Goal: Task Accomplishment & Management: Manage account settings

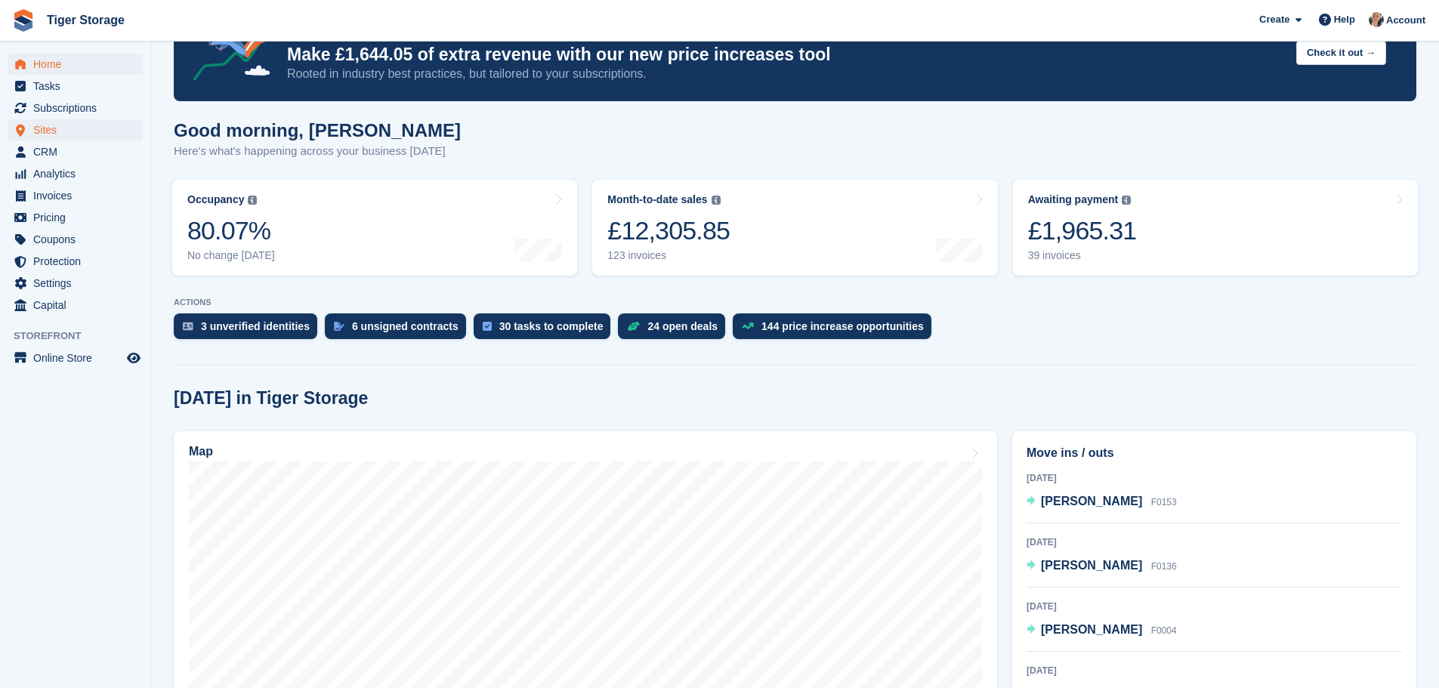
scroll to position [151, 0]
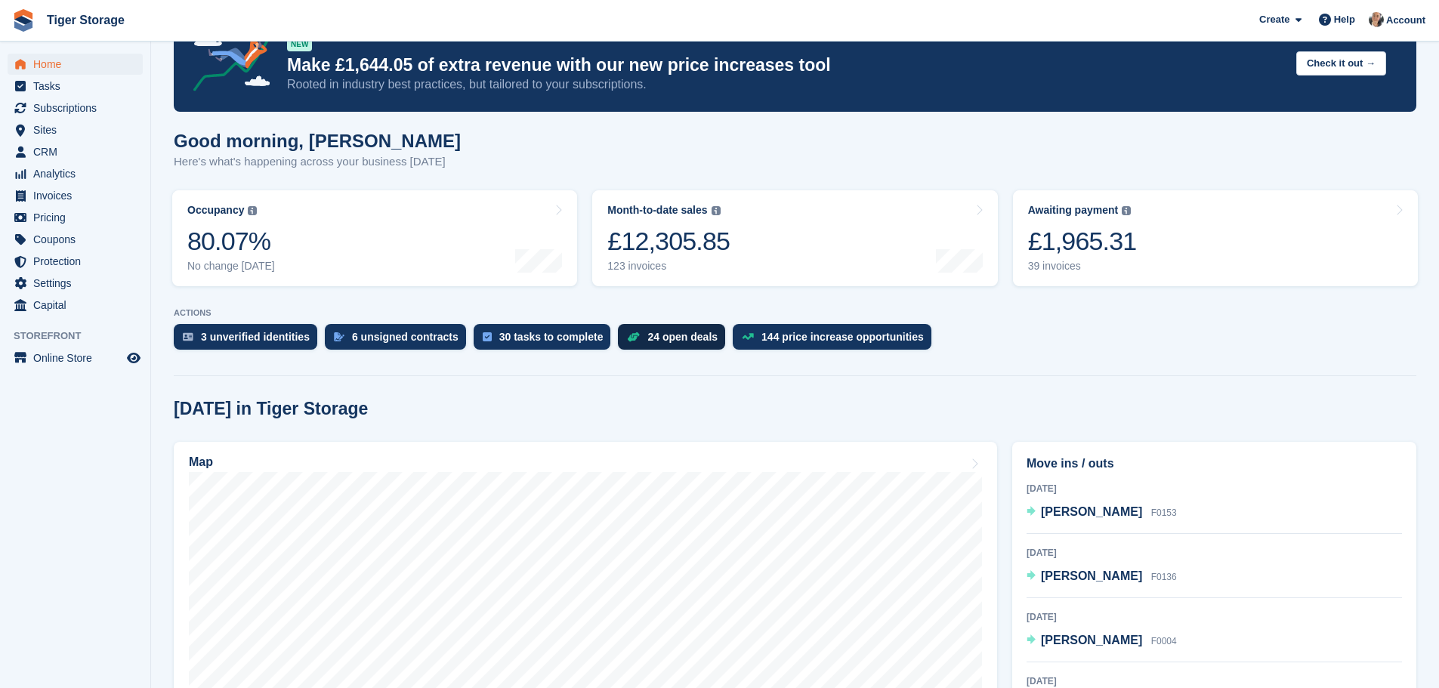
click at [650, 337] on div "24 open deals" at bounding box center [682, 337] width 70 height 12
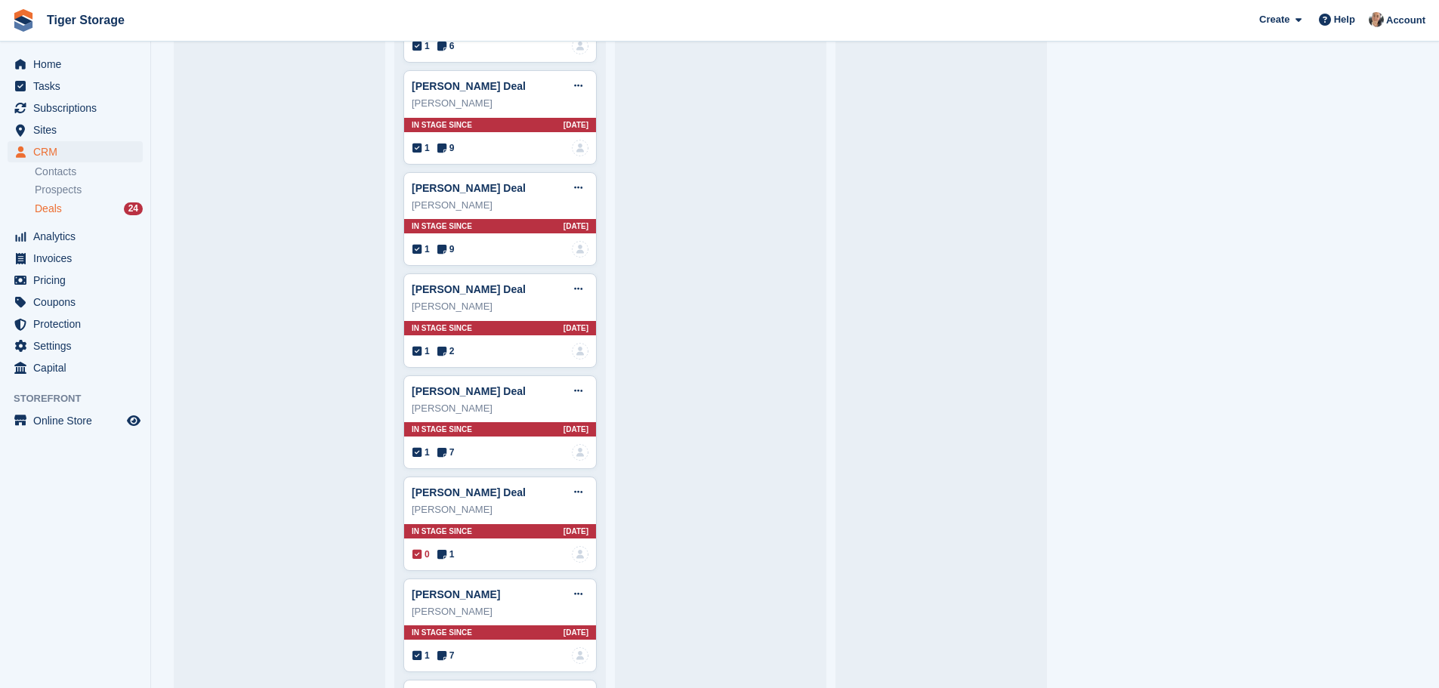
scroll to position [2072, 0]
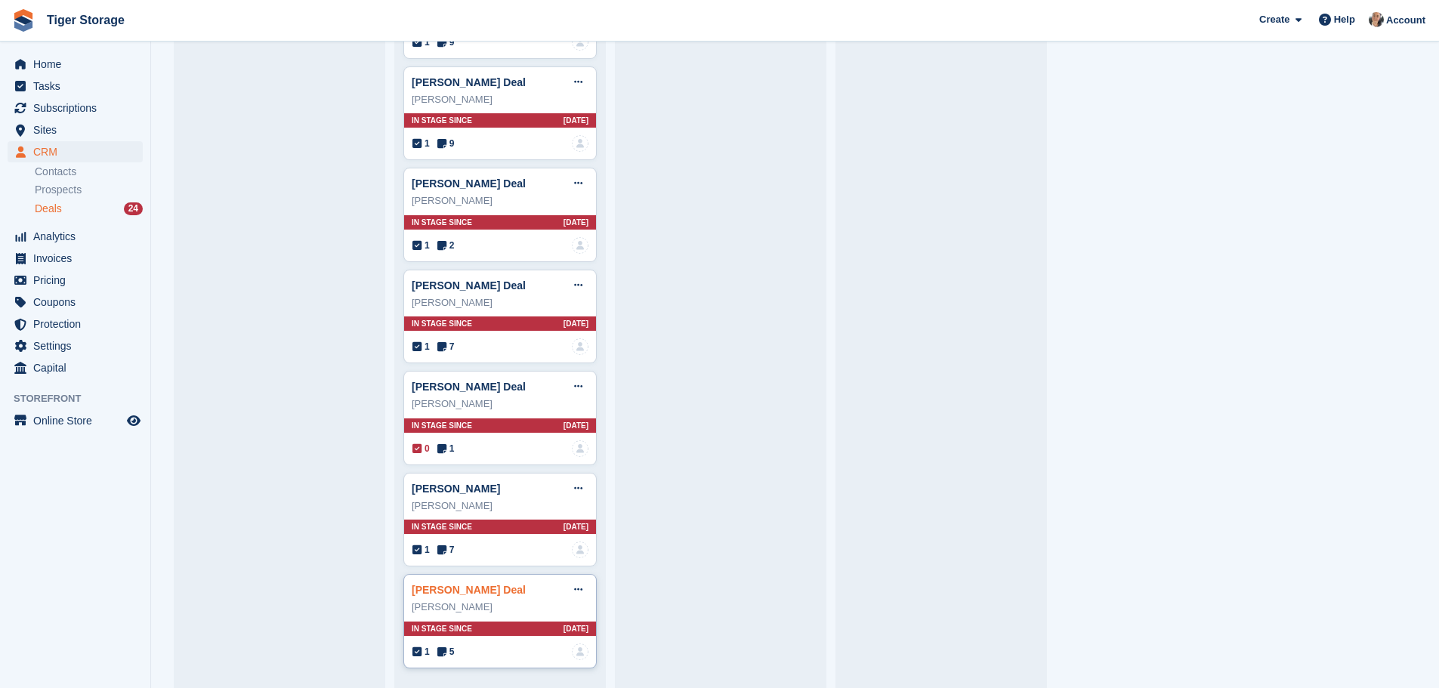
click at [471, 591] on link "Gareth John Jones Deal" at bounding box center [469, 590] width 114 height 12
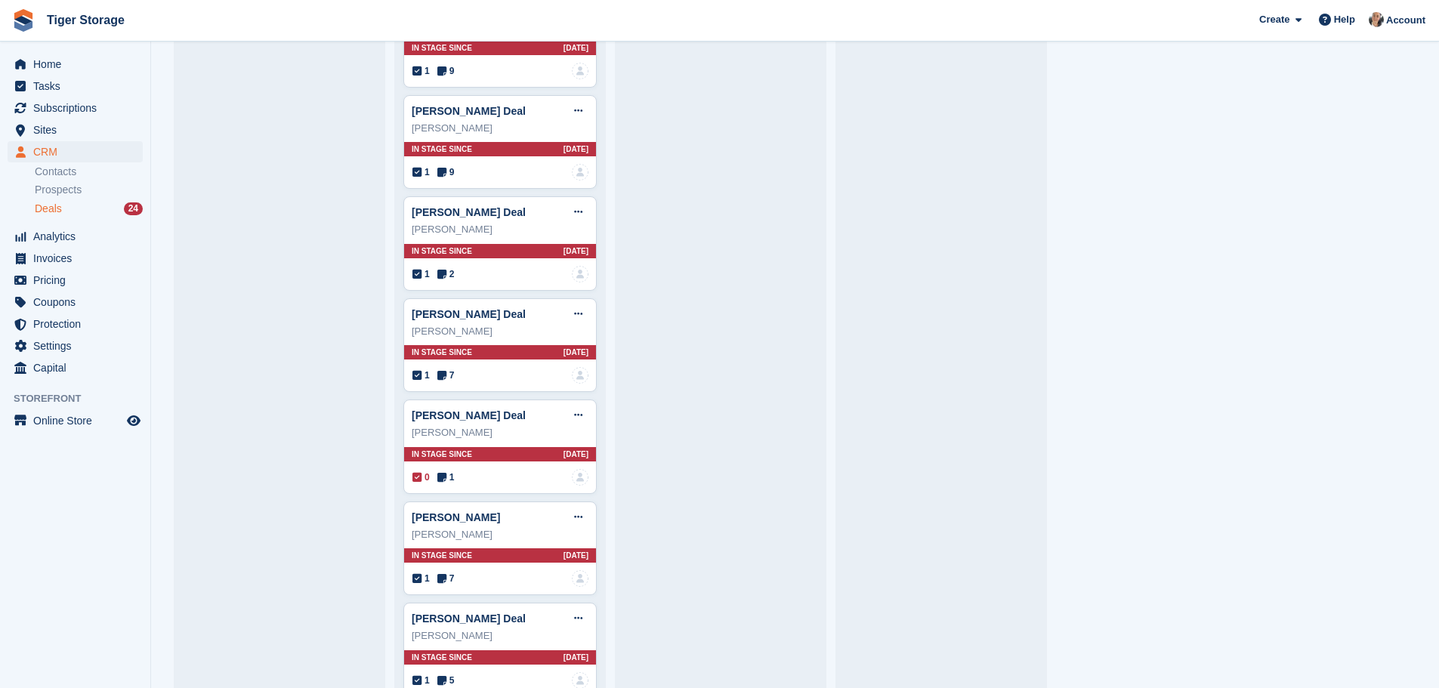
scroll to position [2072, 0]
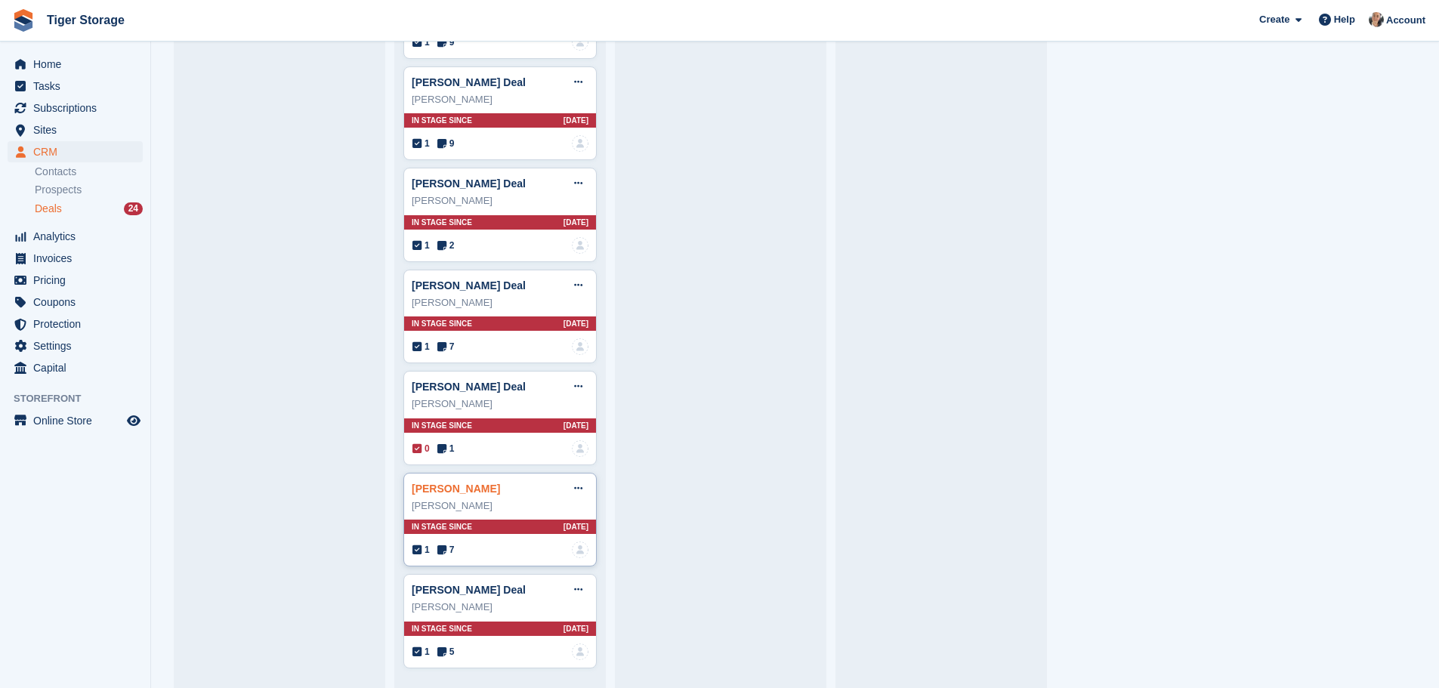
click at [457, 489] on link "laura major Deal" at bounding box center [456, 489] width 88 height 12
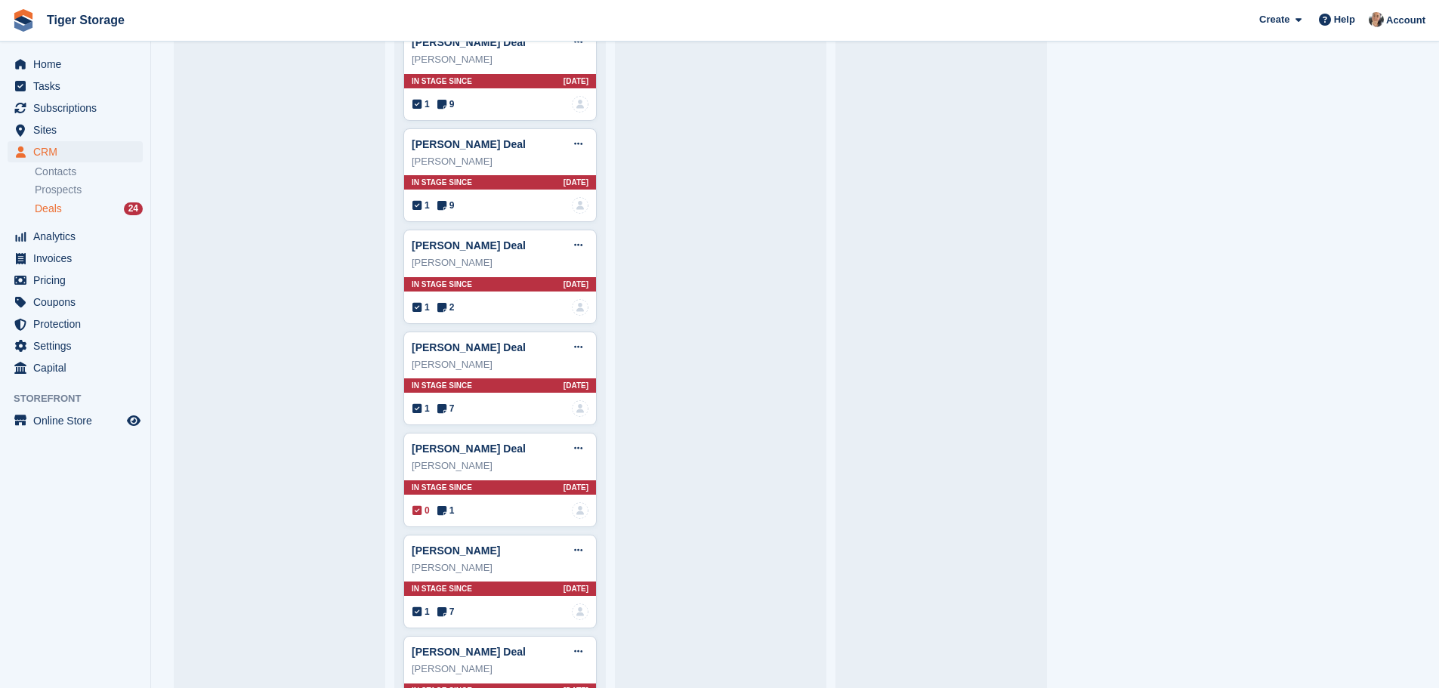
scroll to position [2072, 0]
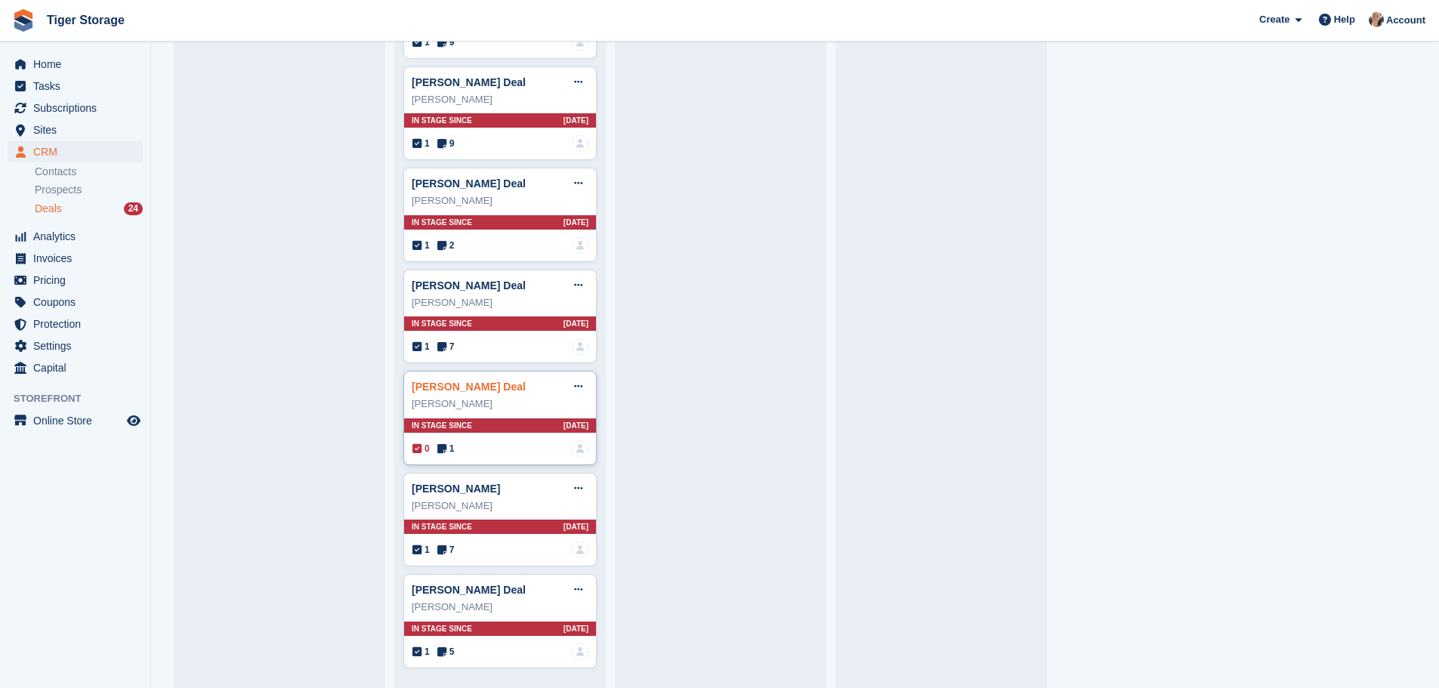
click at [455, 388] on link "Helen Davies Deal" at bounding box center [469, 387] width 114 height 12
click at [439, 281] on link "Stacey Davey Deal" at bounding box center [469, 285] width 114 height 12
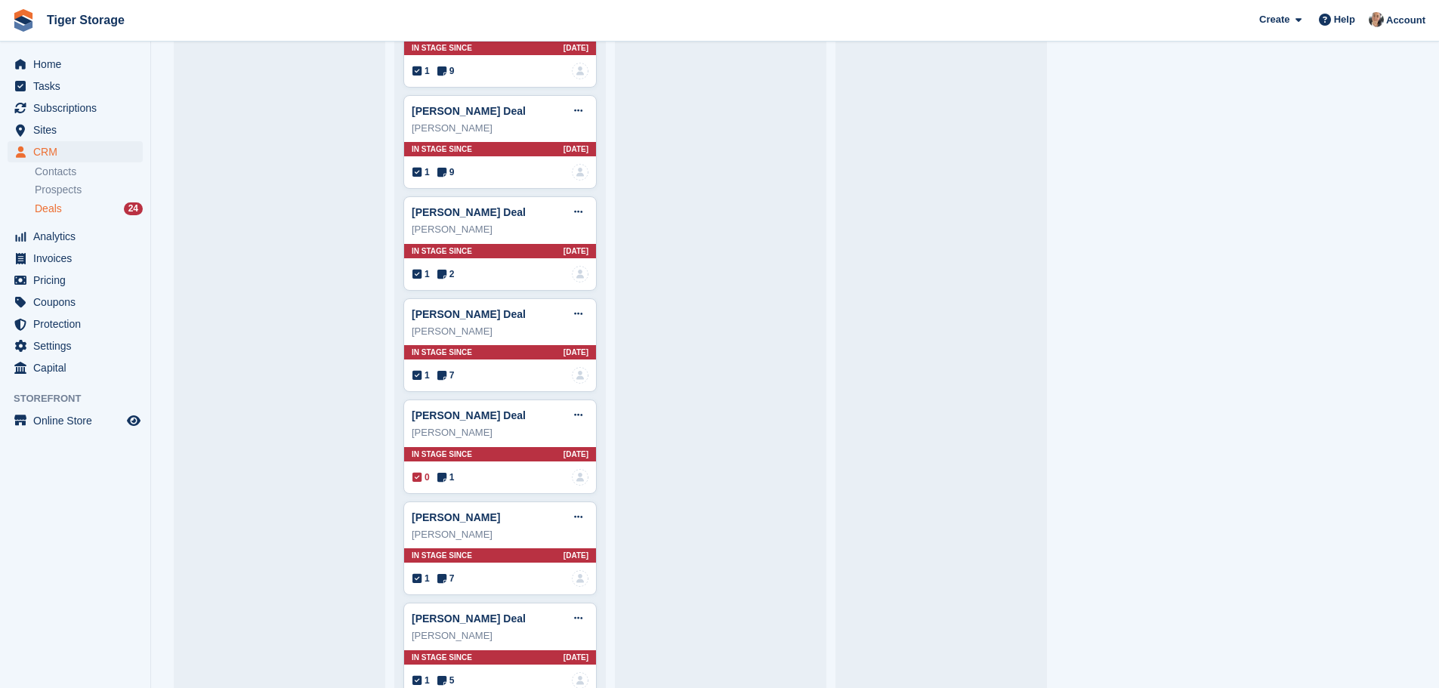
scroll to position [2072, 0]
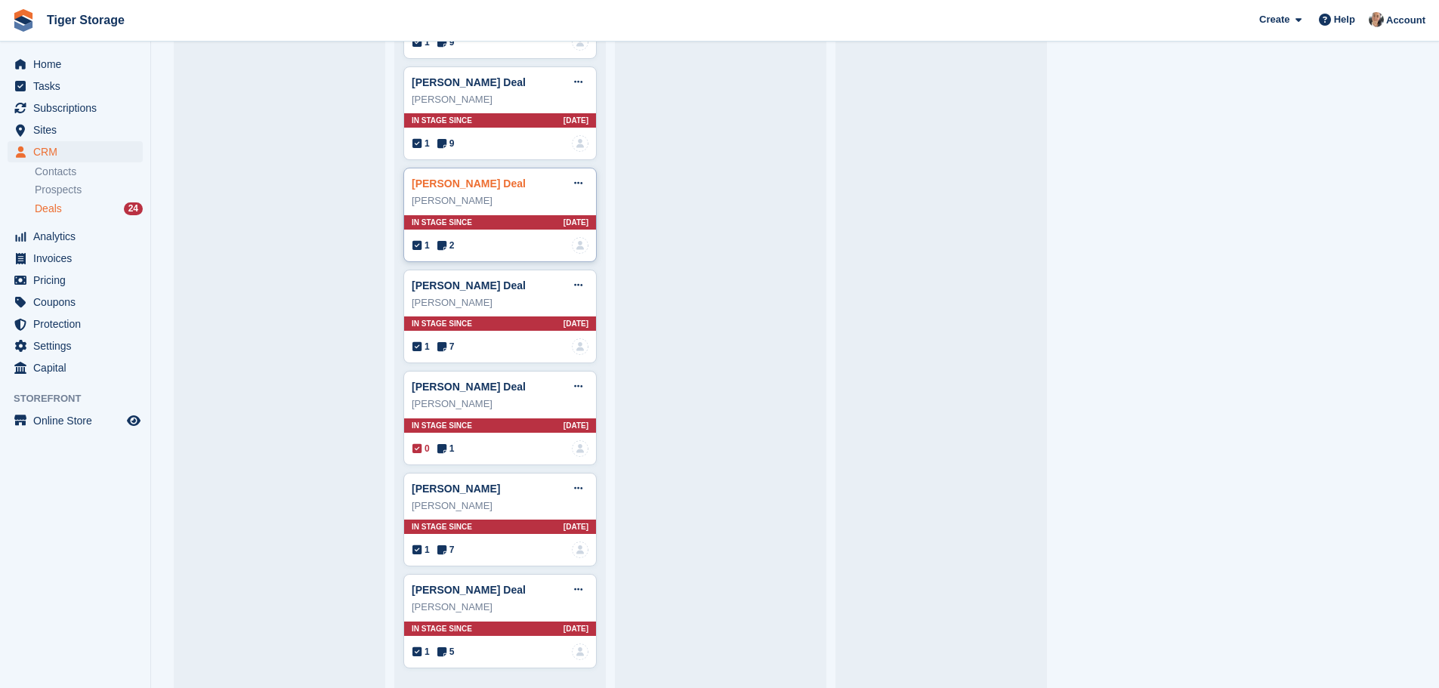
click at [459, 190] on link "Danny Boon Deal" at bounding box center [469, 183] width 114 height 12
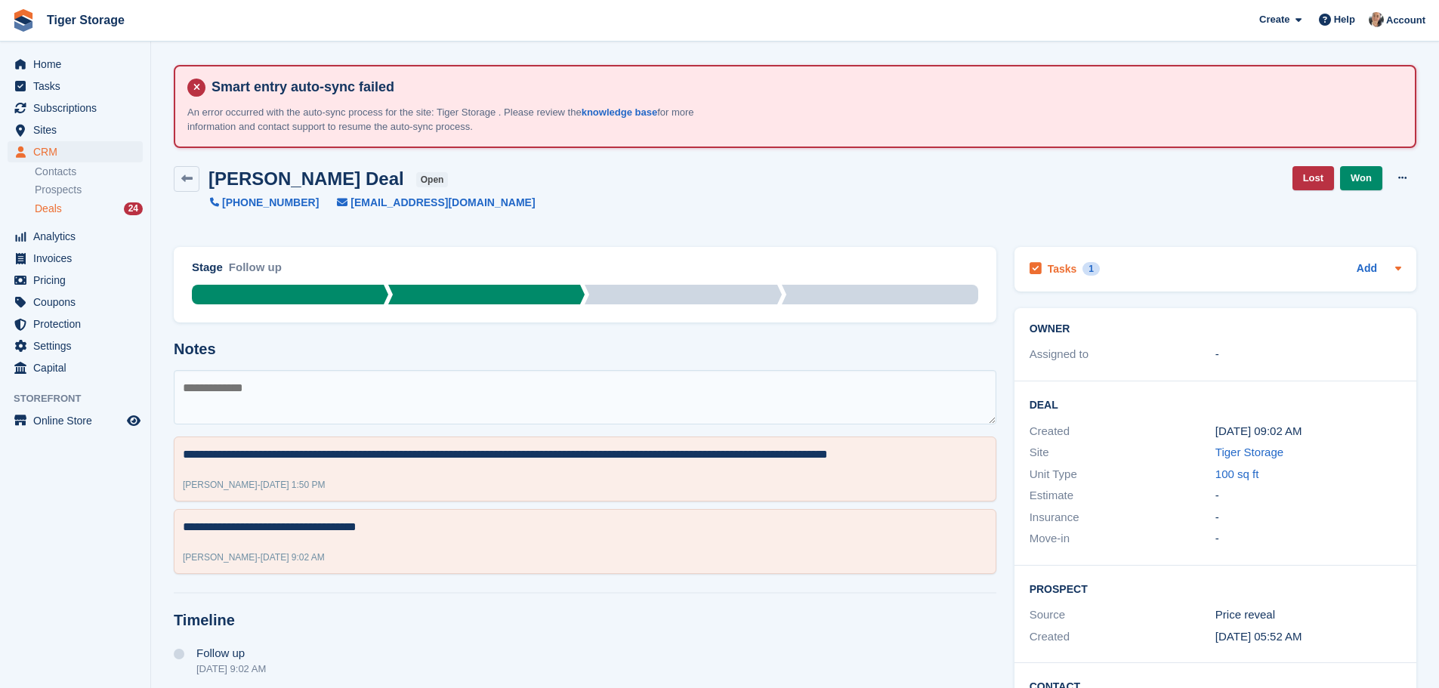
click at [1051, 272] on h2 "Tasks" at bounding box center [1062, 269] width 29 height 14
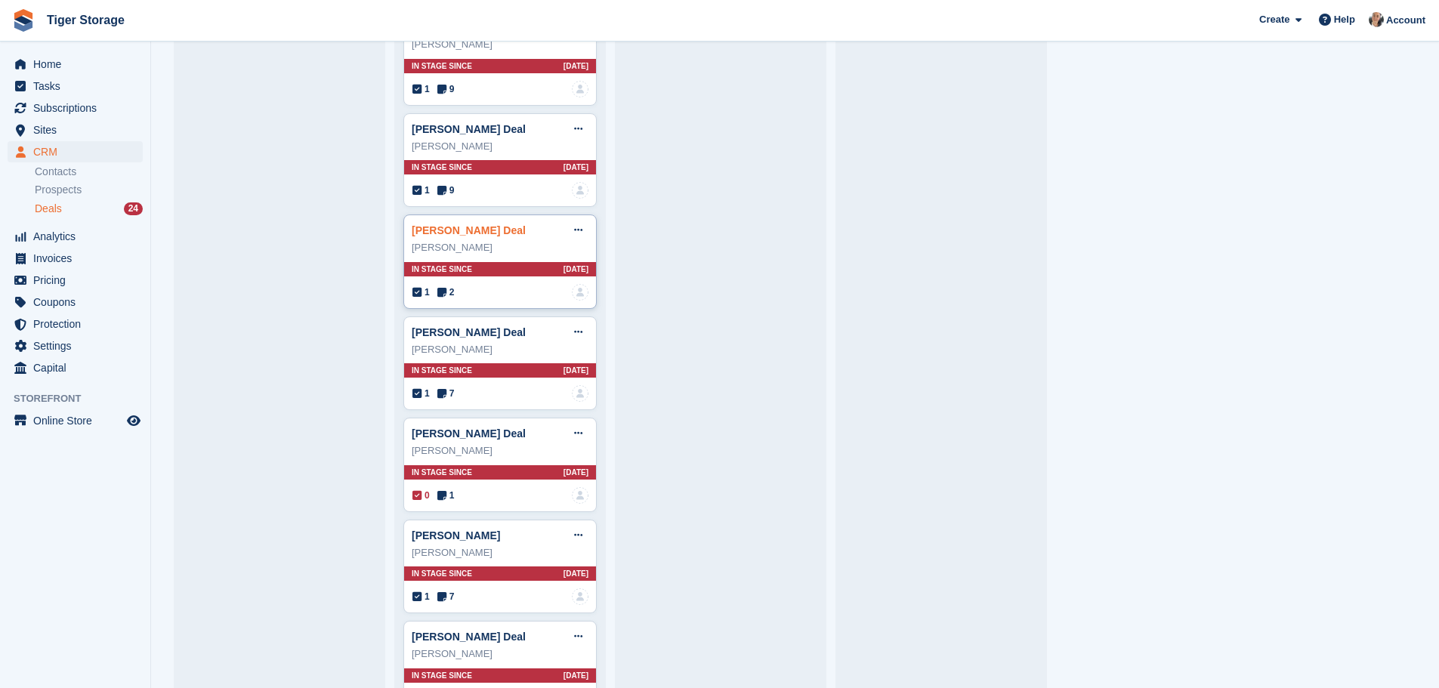
scroll to position [1996, 0]
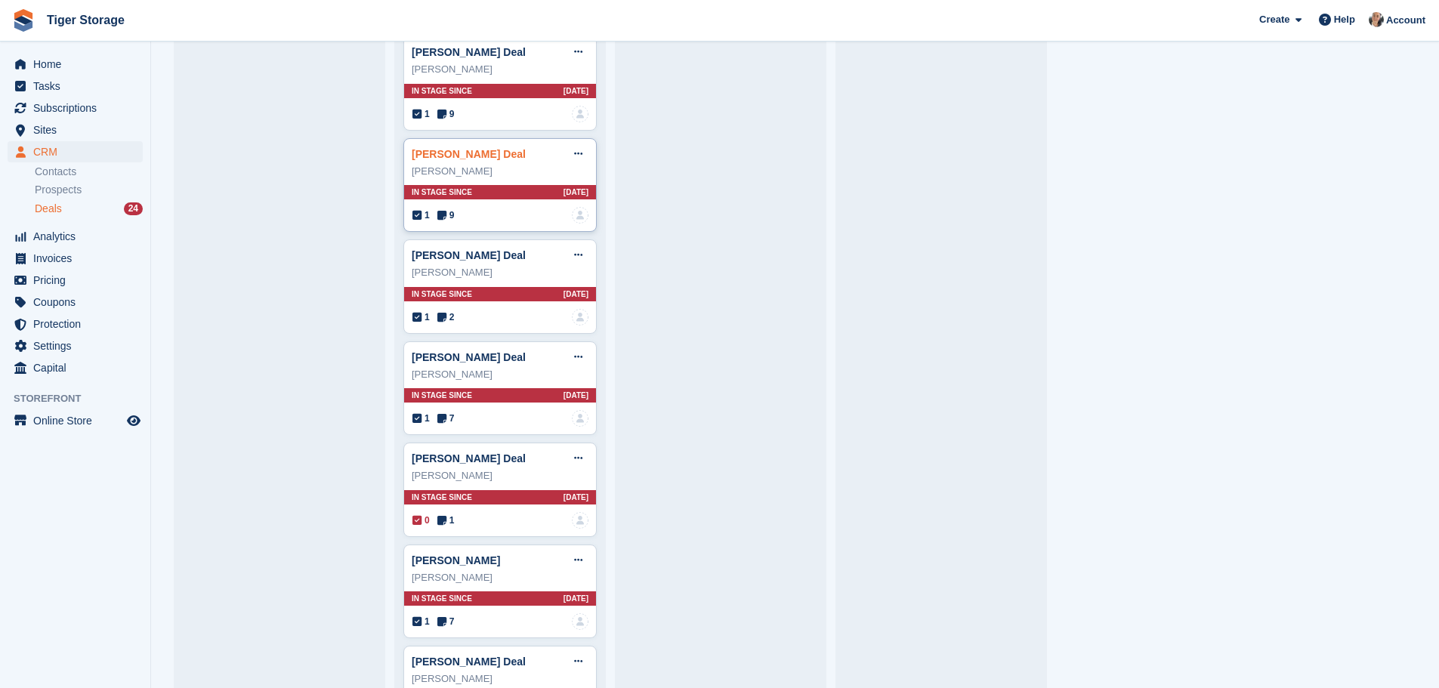
click at [458, 156] on link "Heather Aitken Deal" at bounding box center [469, 154] width 114 height 12
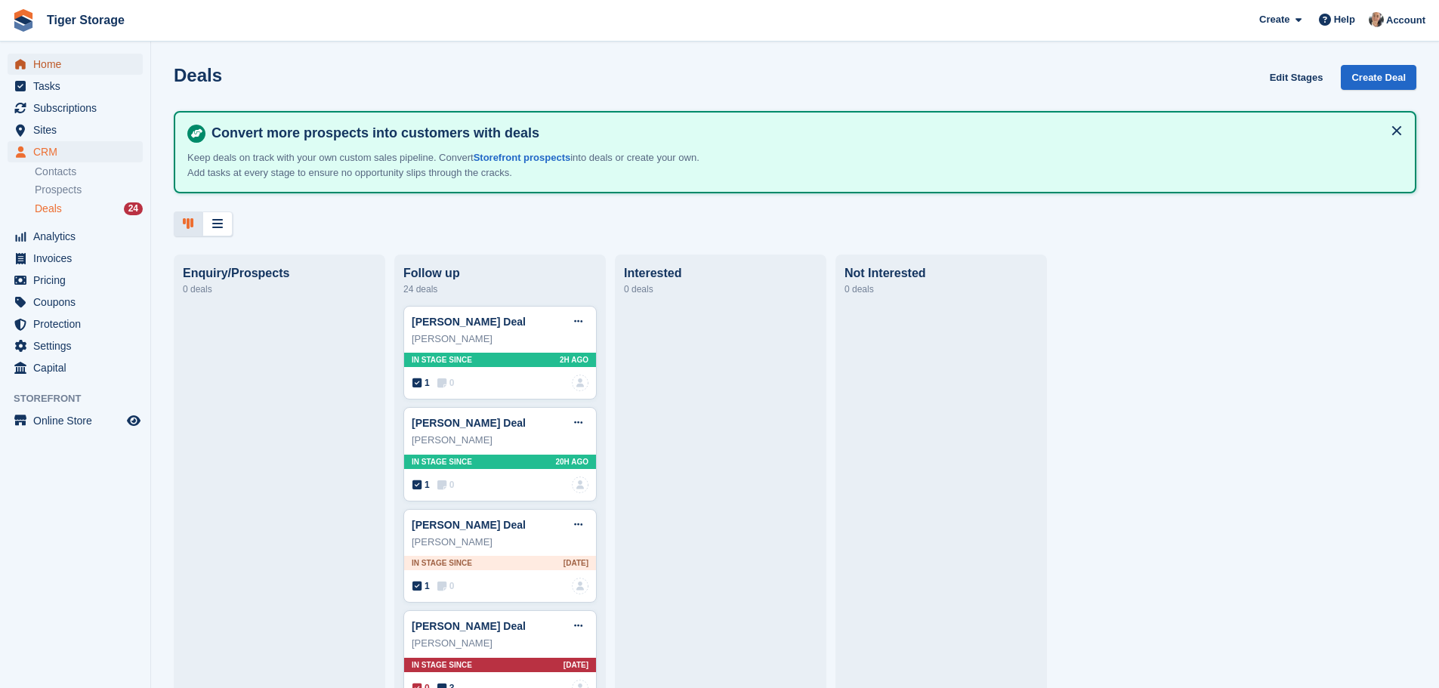
click at [69, 68] on span "Home" at bounding box center [78, 64] width 91 height 21
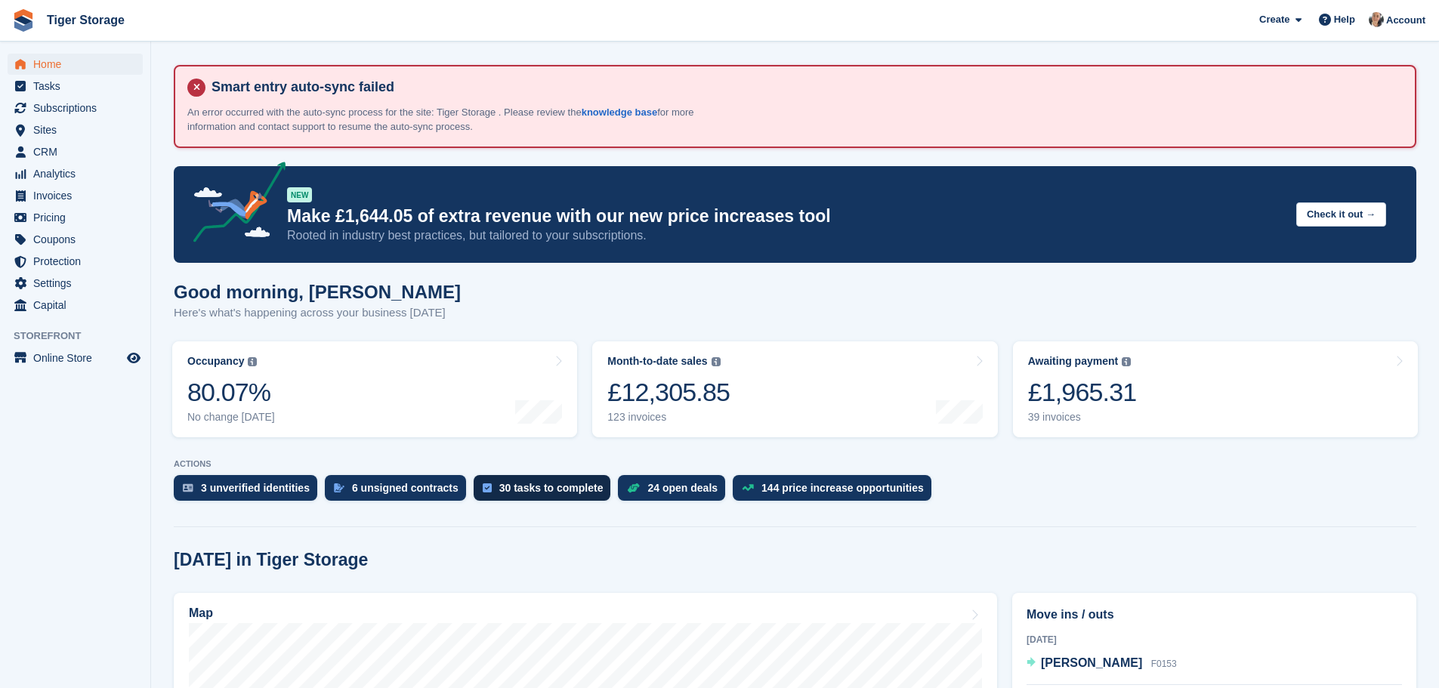
click at [511, 495] on div "30 tasks to complete" at bounding box center [542, 488] width 137 height 26
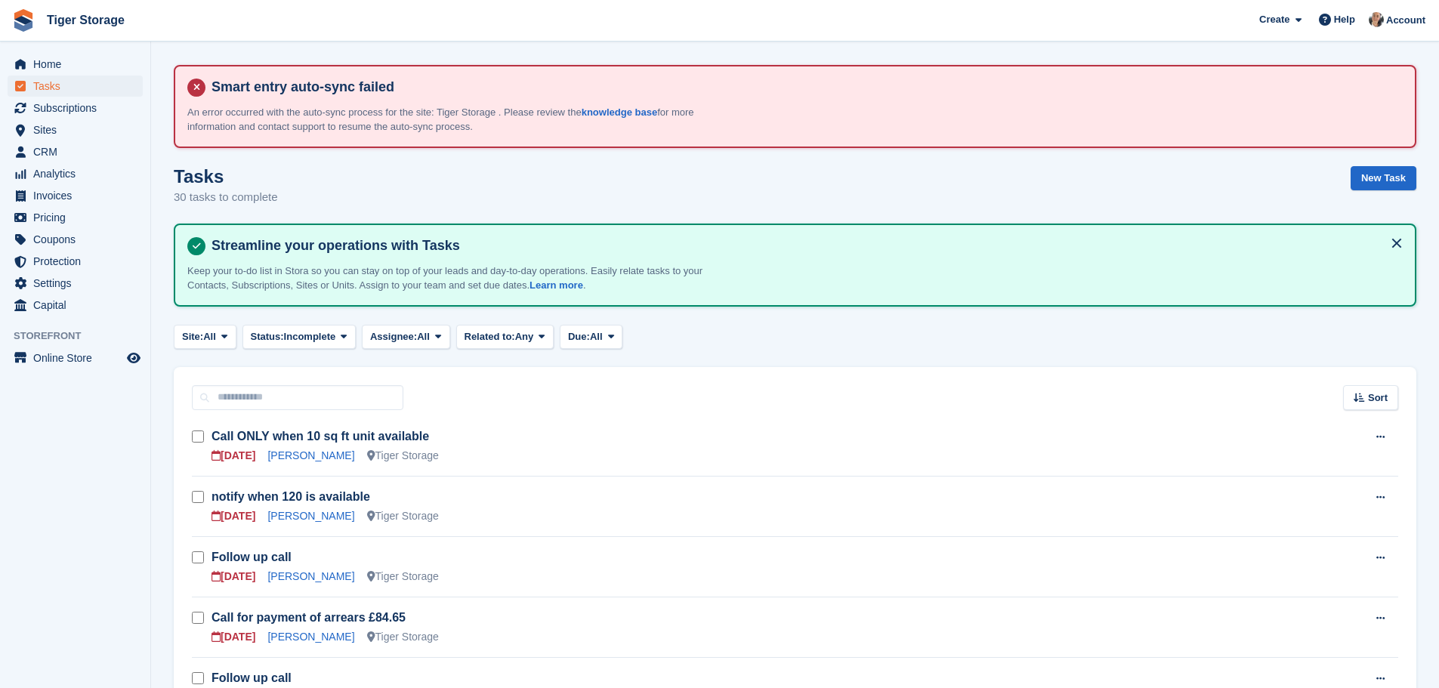
scroll to position [76, 0]
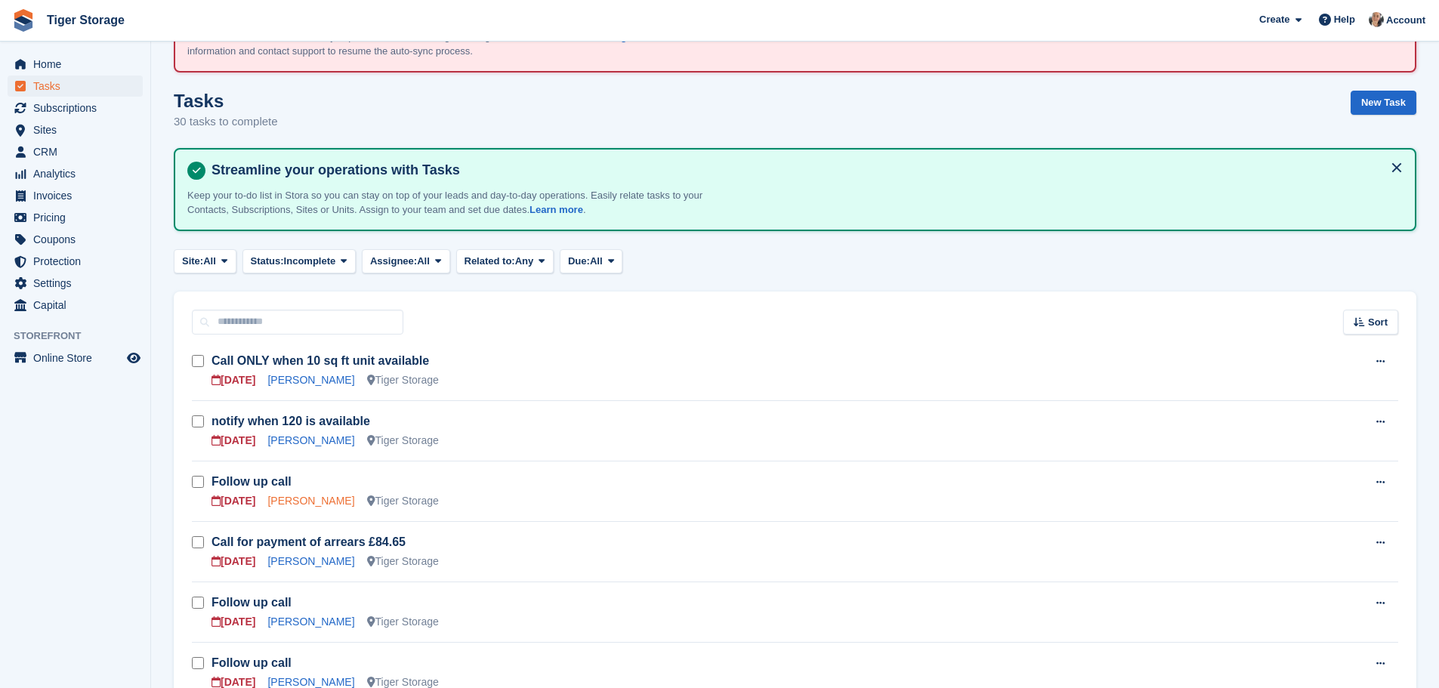
click at [299, 495] on link "Fiona Crag" at bounding box center [310, 501] width 87 height 12
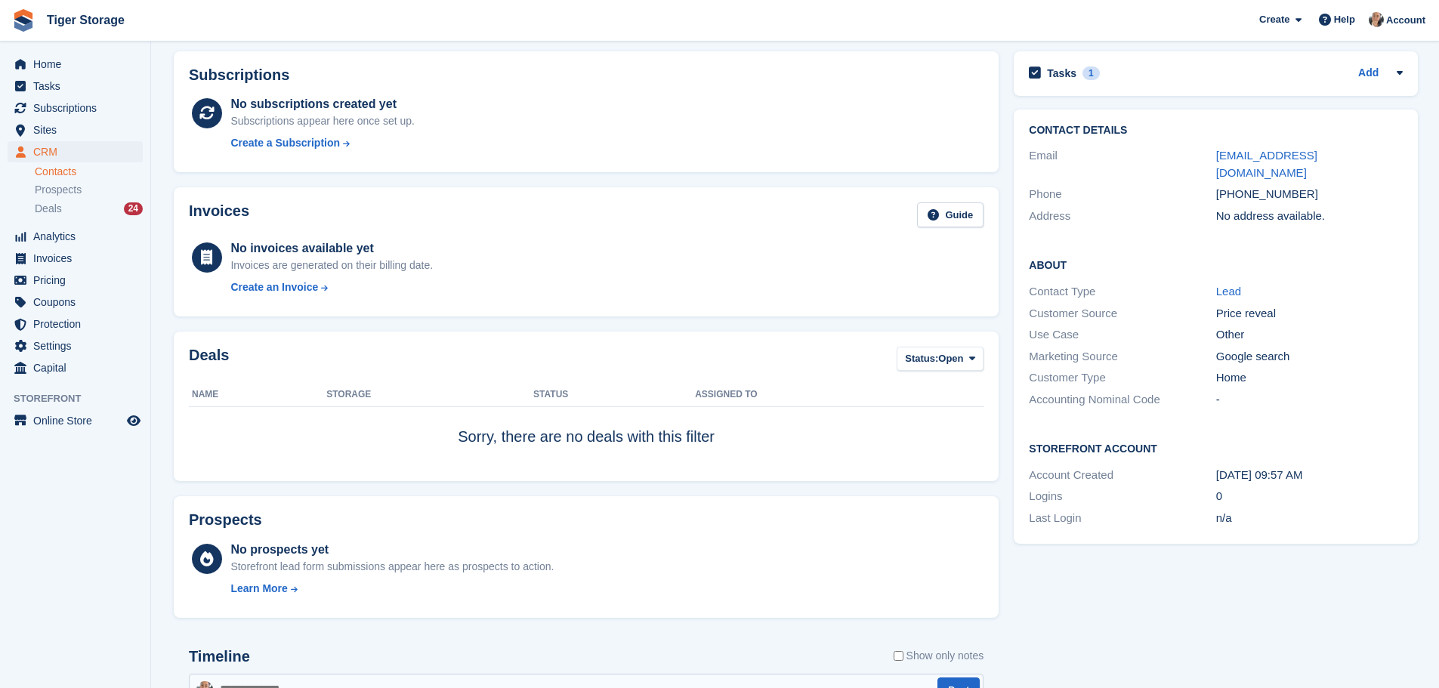
scroll to position [151, 0]
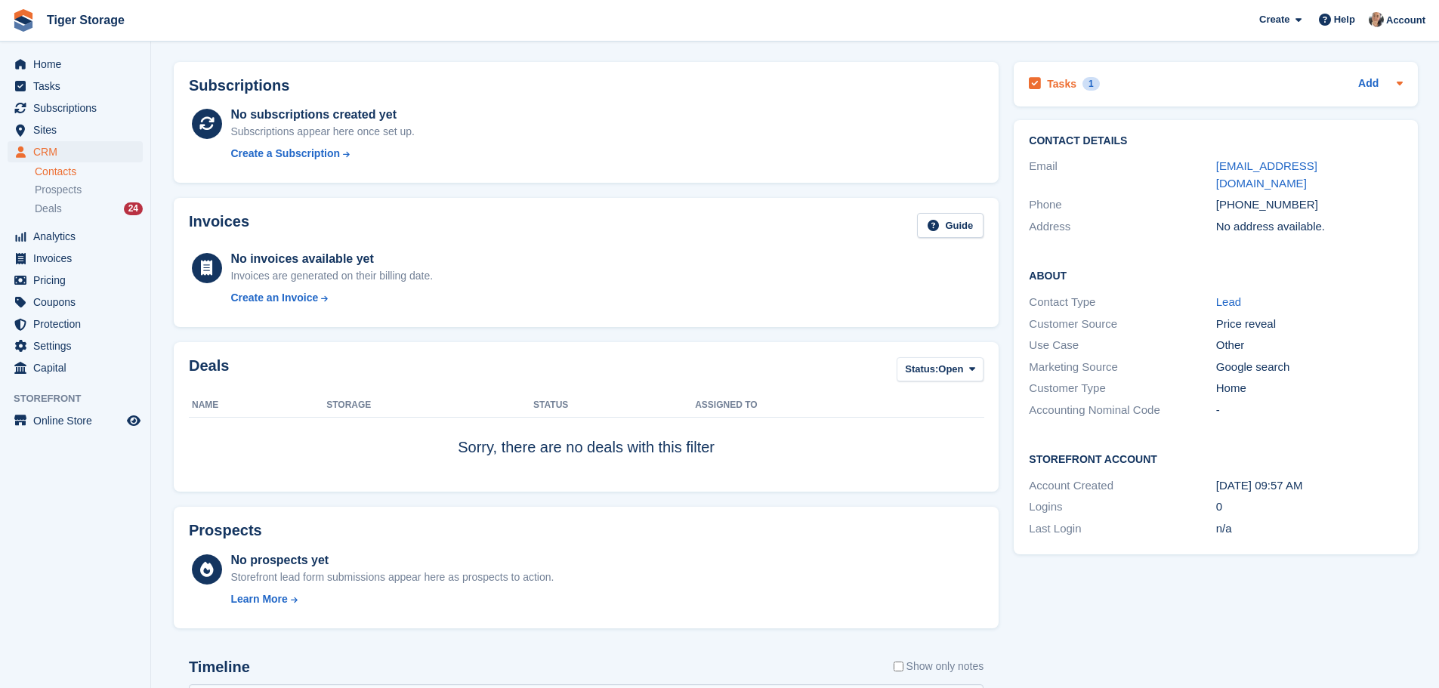
click at [1061, 84] on h2 "Tasks" at bounding box center [1061, 84] width 29 height 14
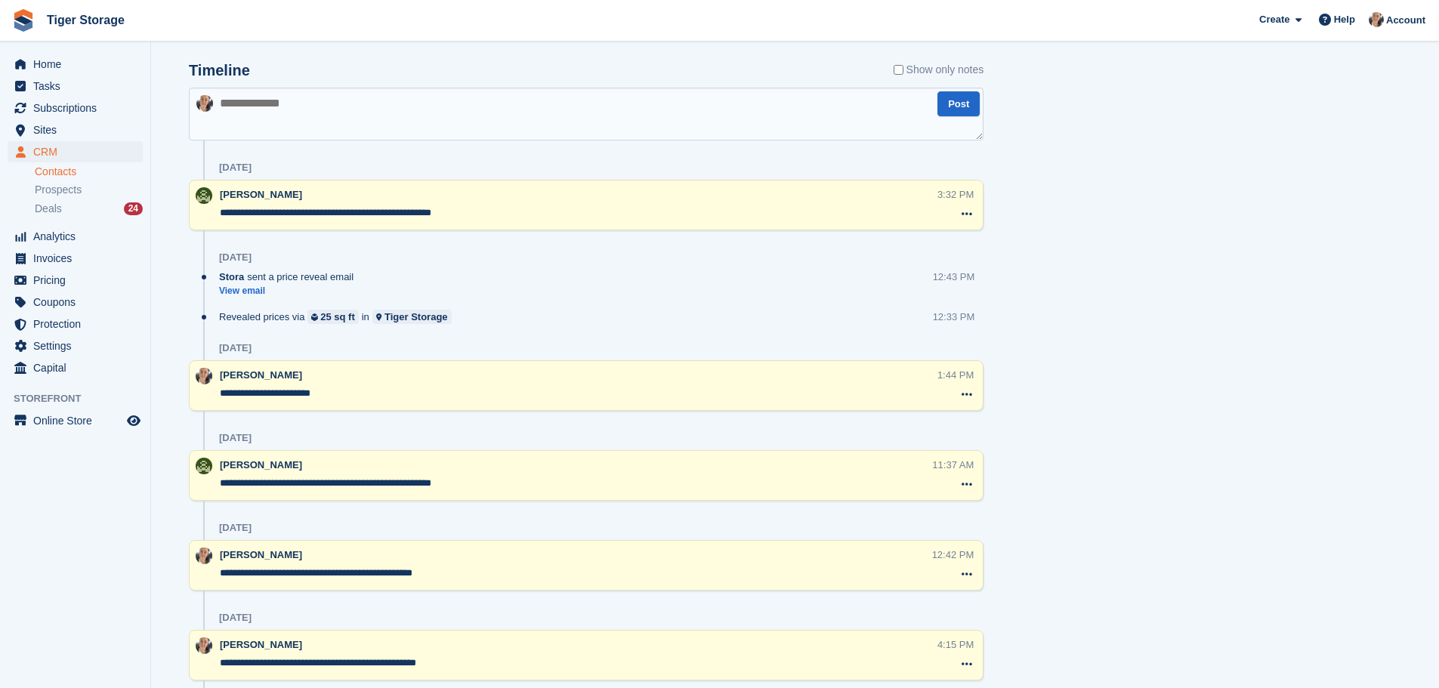
scroll to position [755, 0]
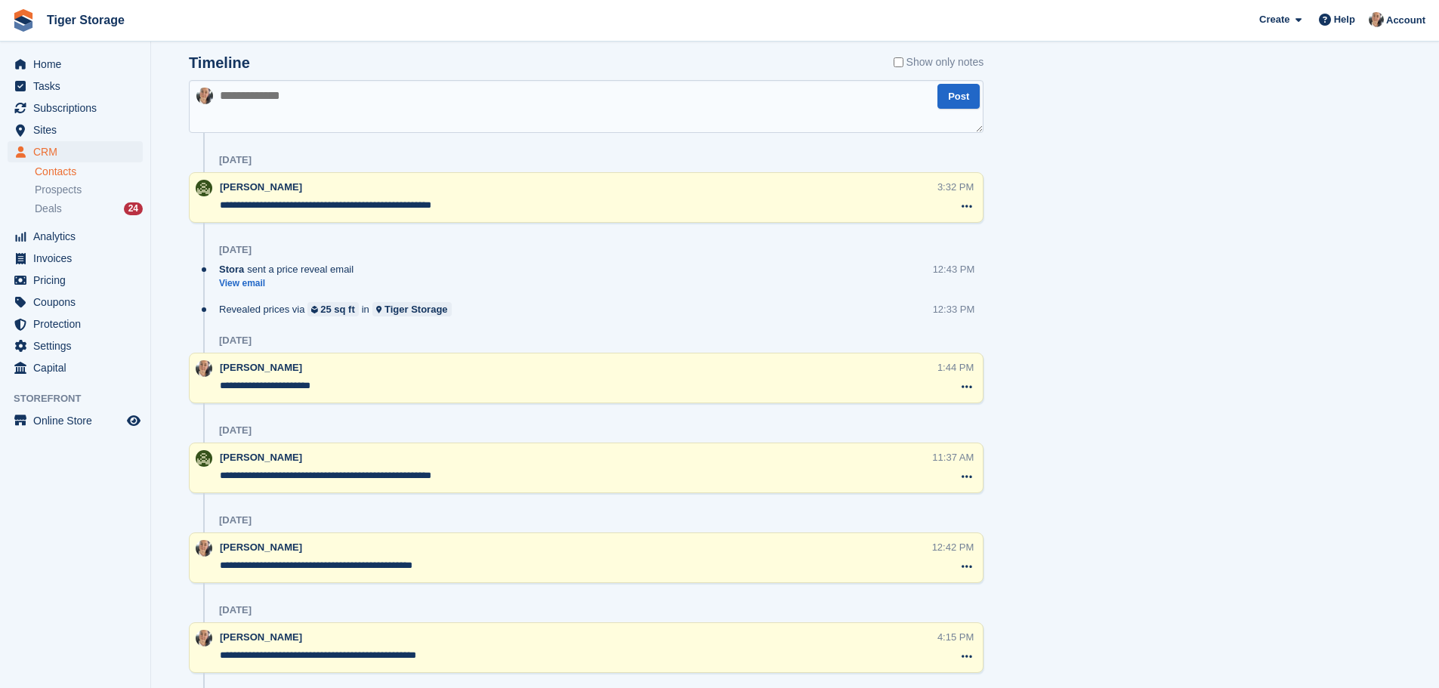
click at [431, 205] on textarea "**********" at bounding box center [579, 205] width 718 height 15
type textarea "**********"
click at [490, 258] on div "[DATE]" at bounding box center [601, 250] width 764 height 24
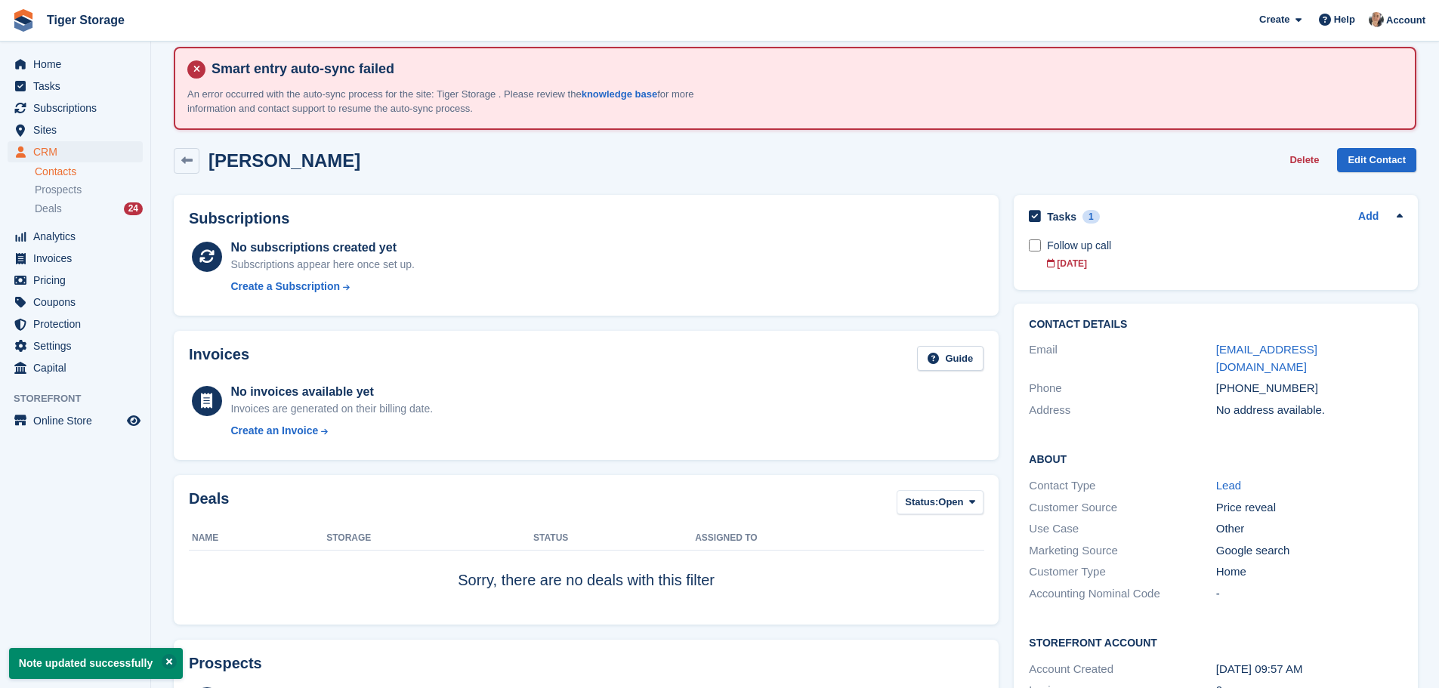
scroll to position [0, 0]
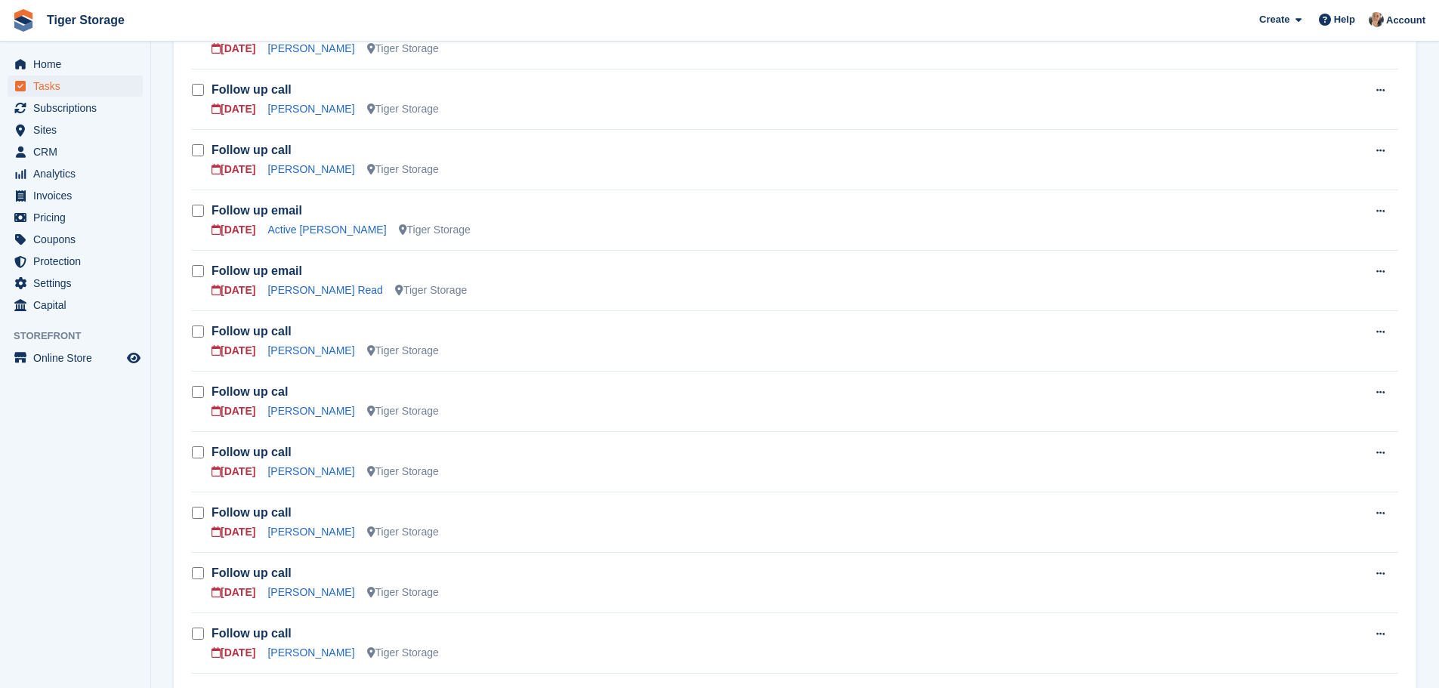
scroll to position [831, 0]
click at [45, 154] on span "CRM" at bounding box center [78, 151] width 91 height 21
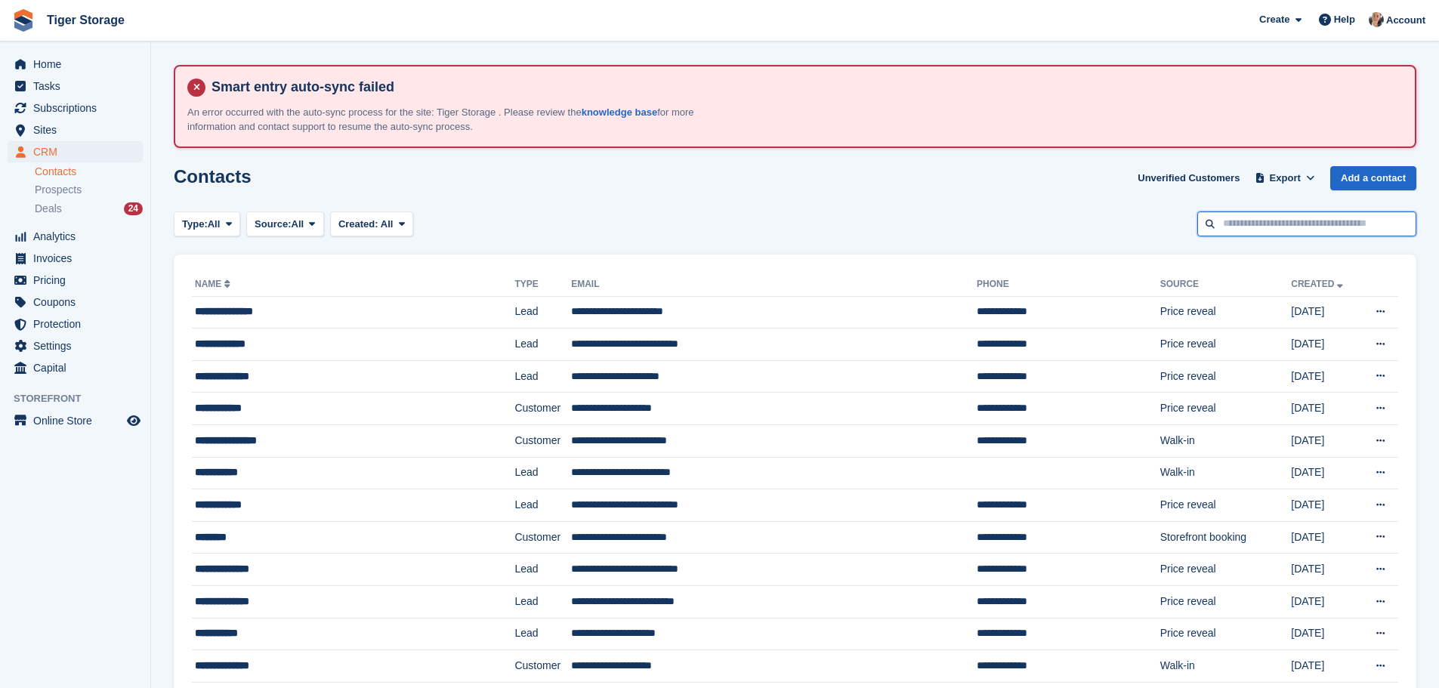
drag, startPoint x: 1270, startPoint y: 227, endPoint x: 1276, endPoint y: 233, distance: 8.0
click at [1270, 226] on input "text" at bounding box center [1306, 223] width 219 height 25
type input "*****"
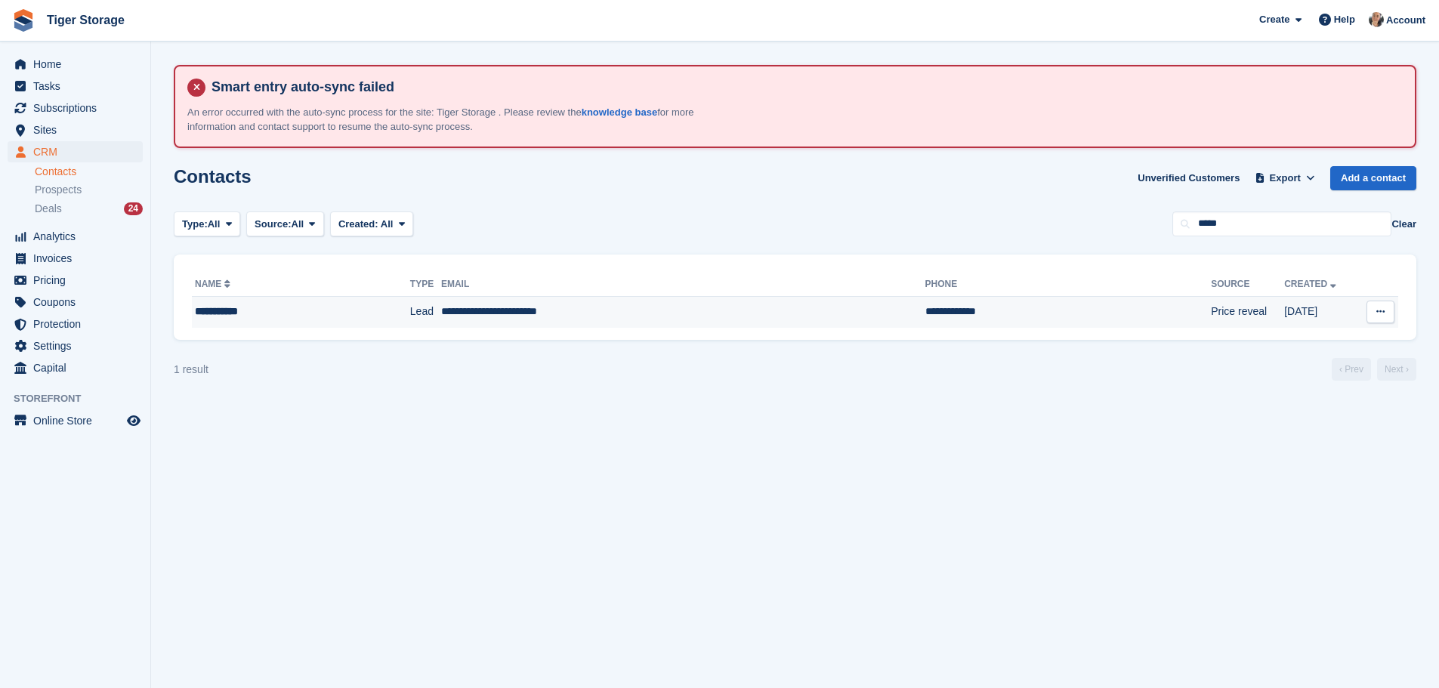
click at [657, 319] on td "**********" at bounding box center [683, 312] width 484 height 32
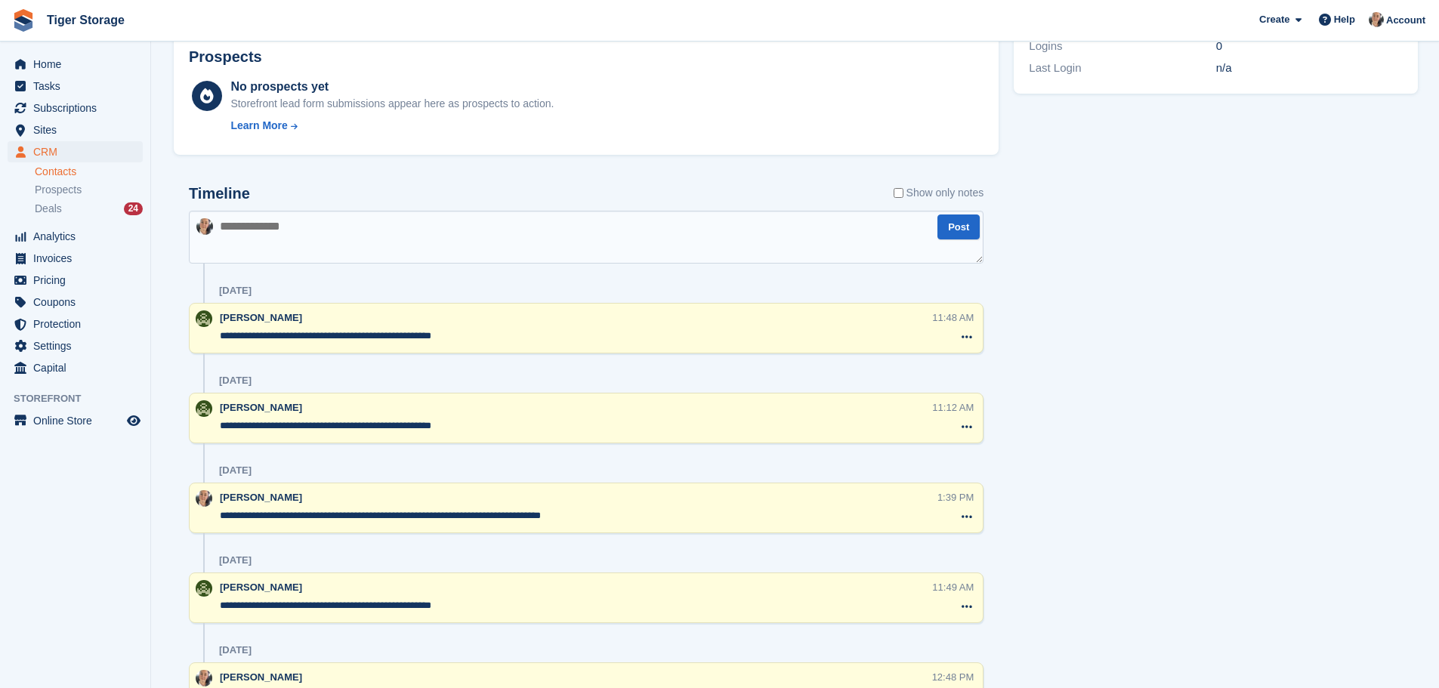
scroll to position [585, 0]
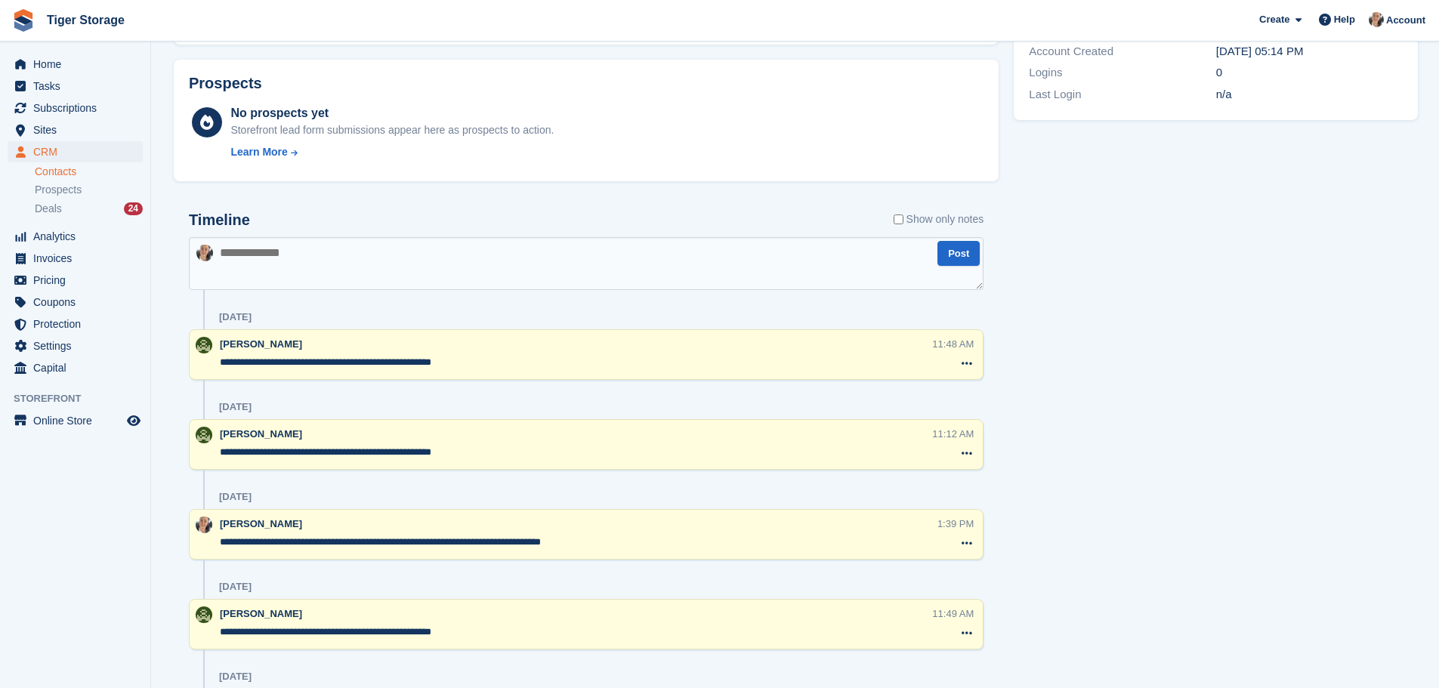
click at [422, 255] on textarea at bounding box center [586, 263] width 795 height 53
type textarea "**********"
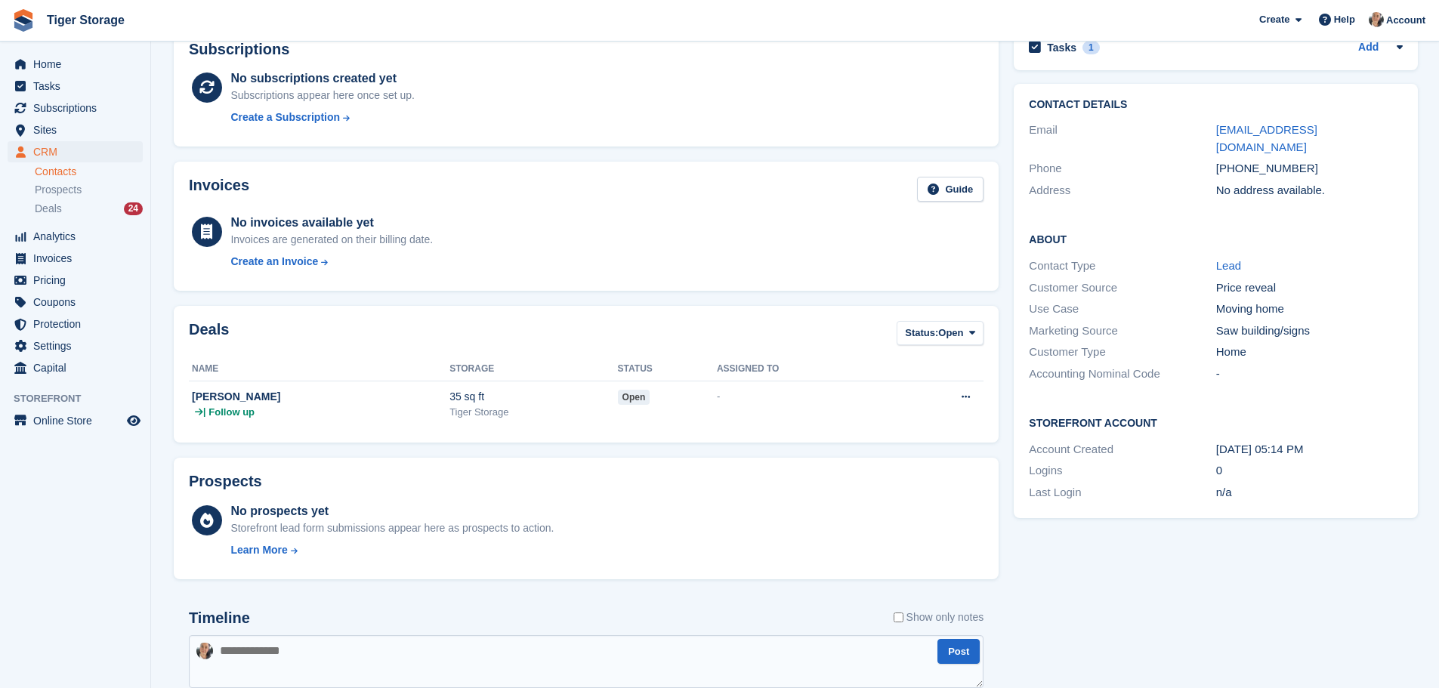
scroll to position [132, 0]
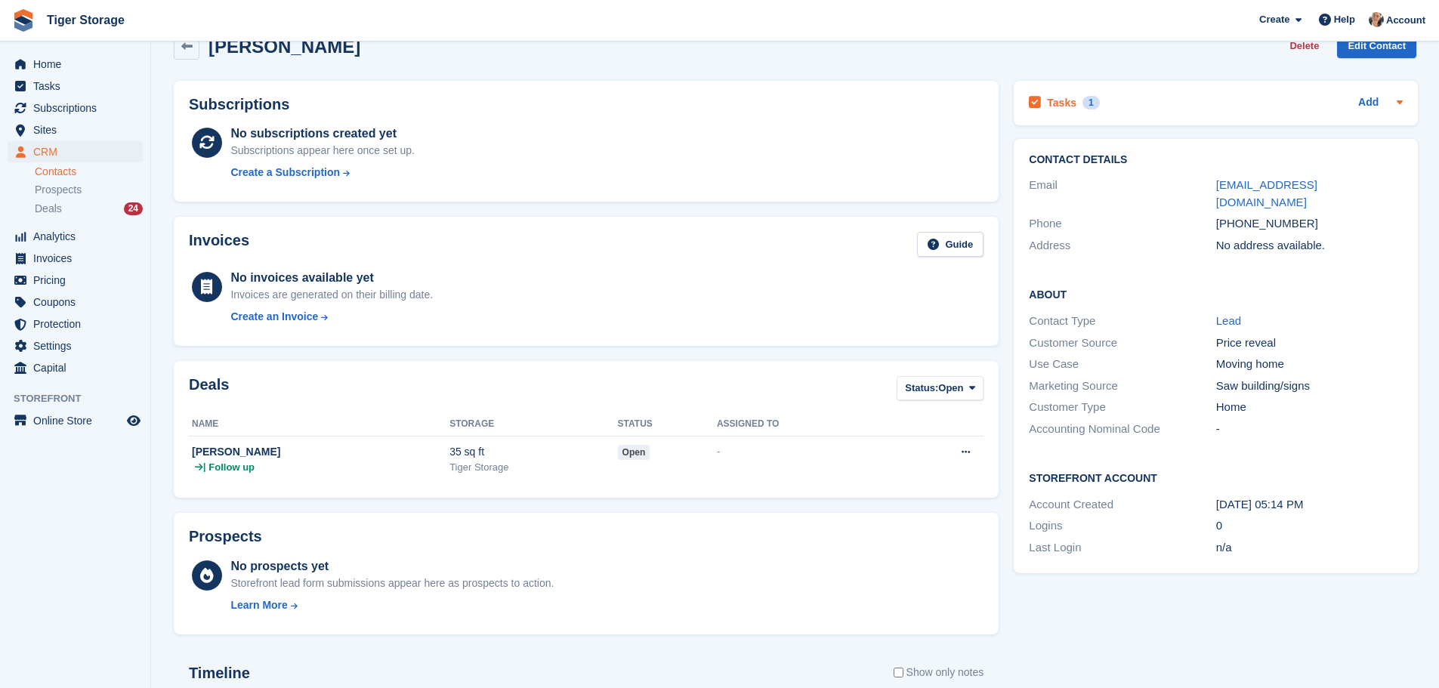
click at [1038, 99] on icon at bounding box center [1035, 103] width 12 height 14
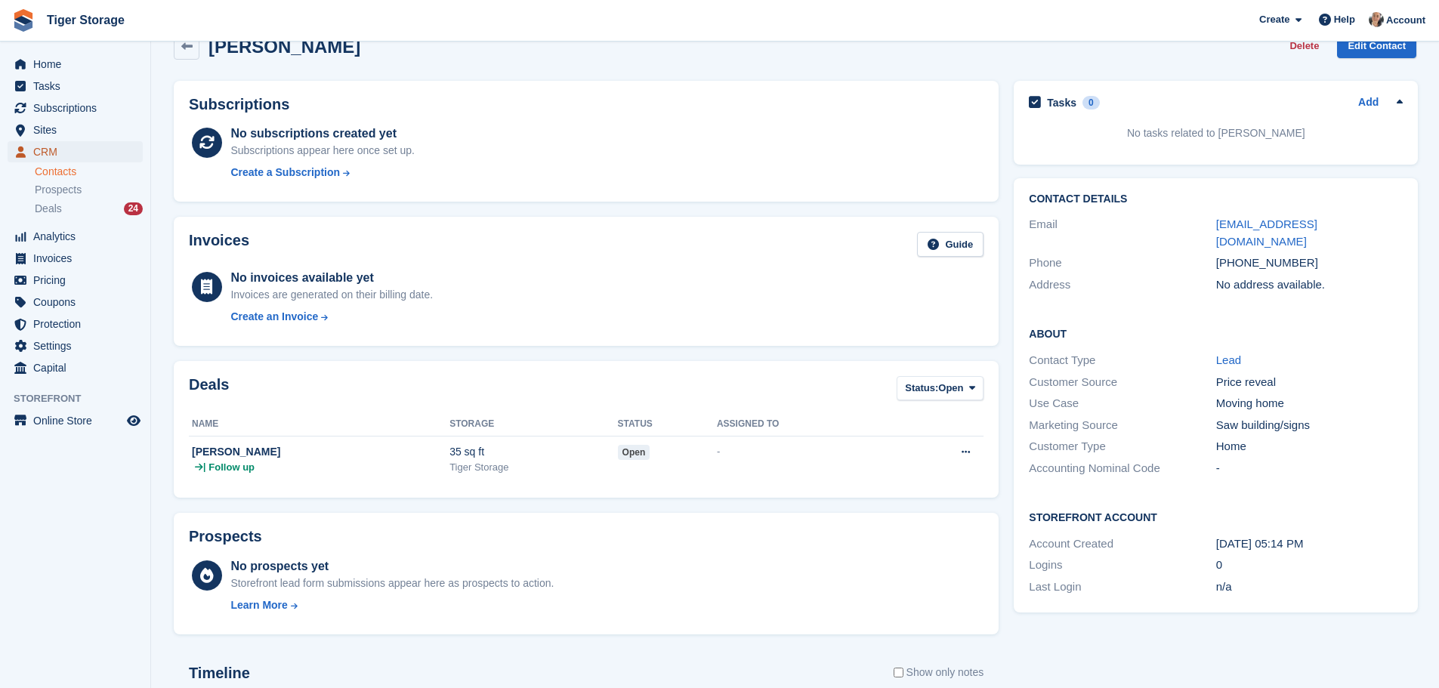
click at [91, 156] on span "CRM" at bounding box center [78, 151] width 91 height 21
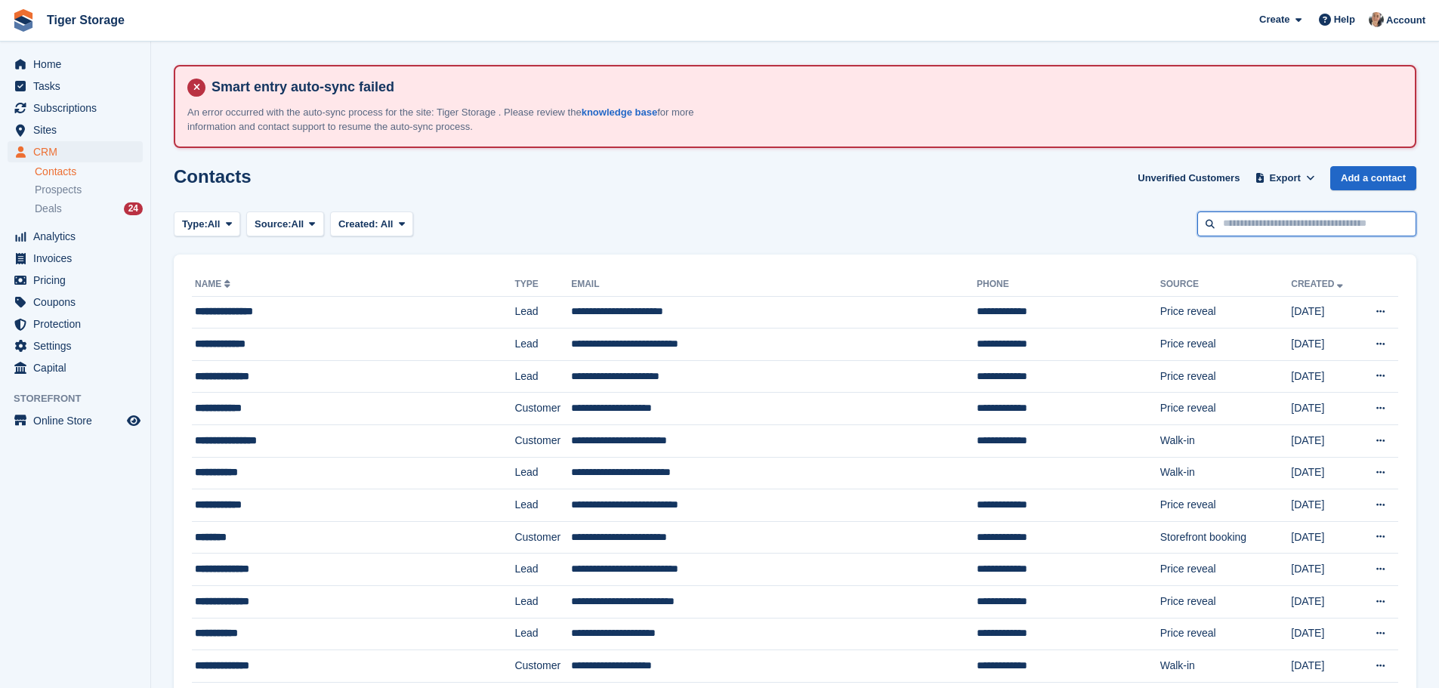
click at [1300, 225] on input "text" at bounding box center [1306, 223] width 219 height 25
type input "*****"
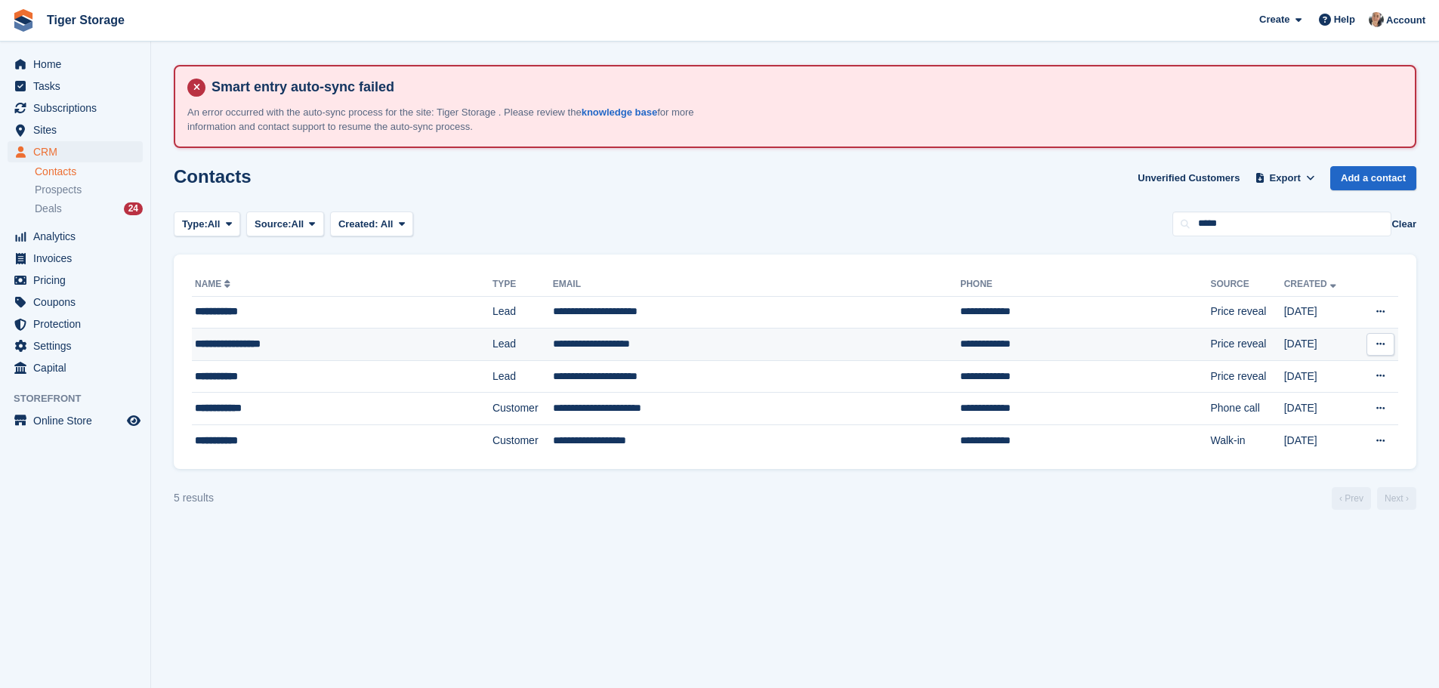
click at [348, 348] on div "**********" at bounding box center [308, 344] width 226 height 16
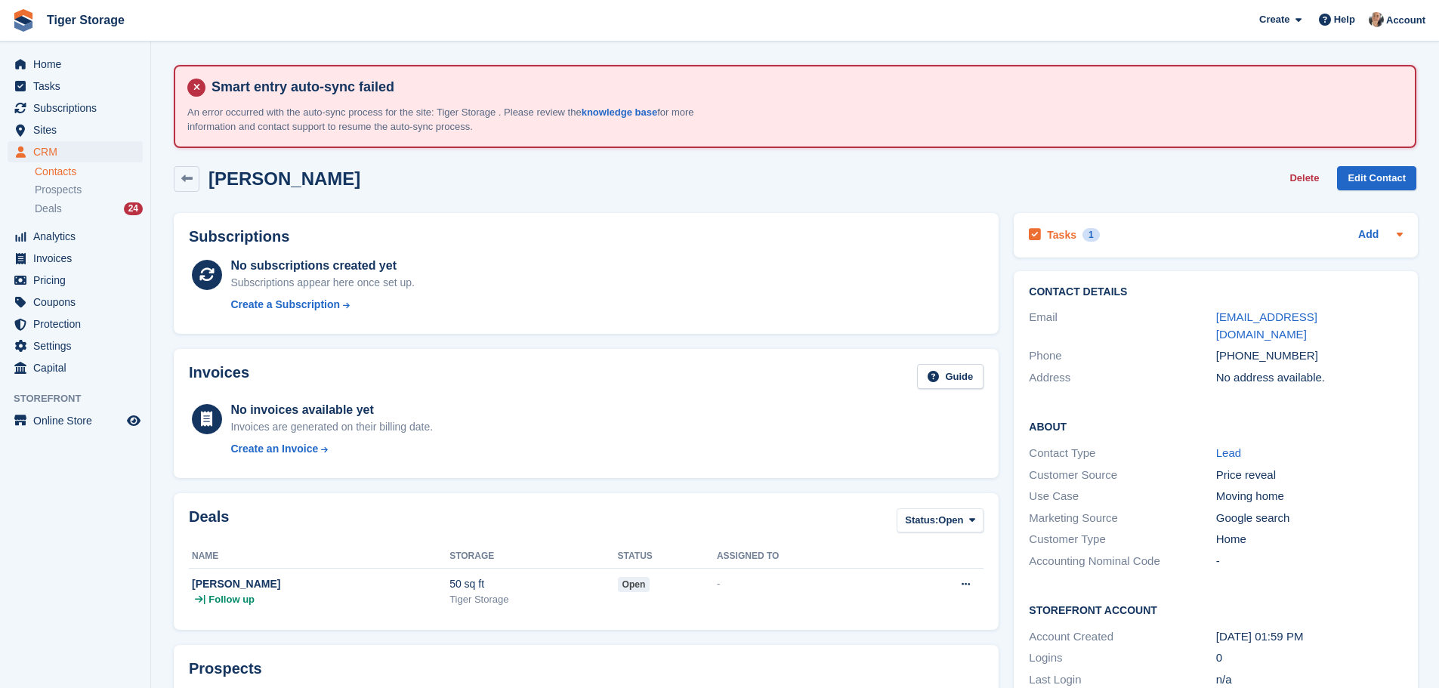
click at [1054, 231] on h2 "Tasks" at bounding box center [1061, 235] width 29 height 14
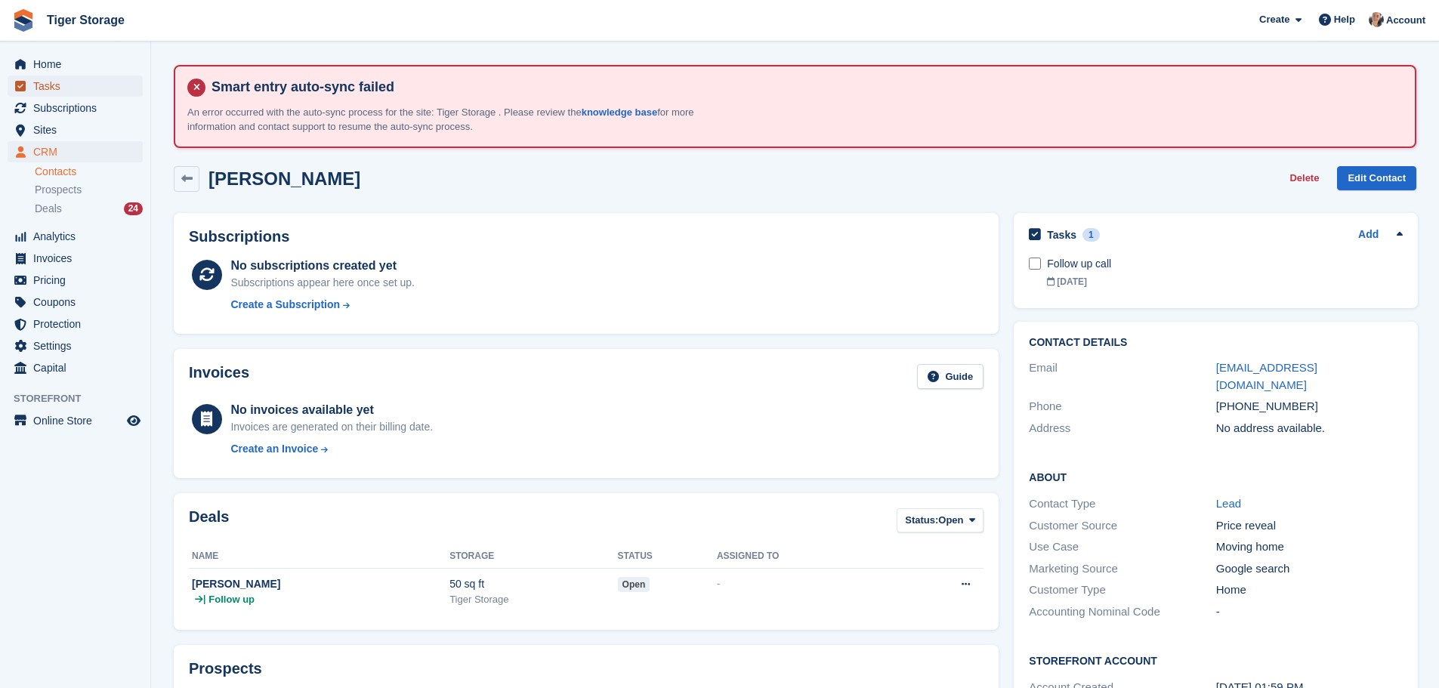
click at [44, 85] on span "Tasks" at bounding box center [78, 86] width 91 height 21
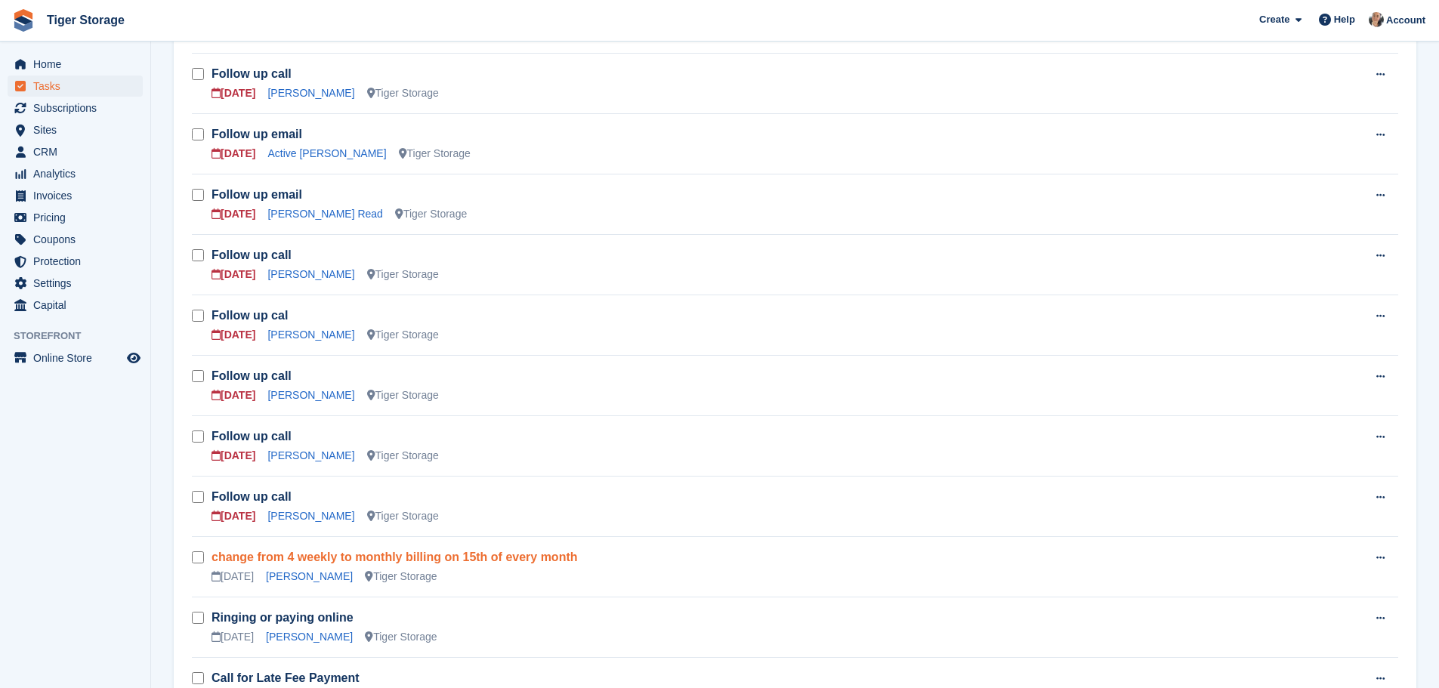
scroll to position [982, 0]
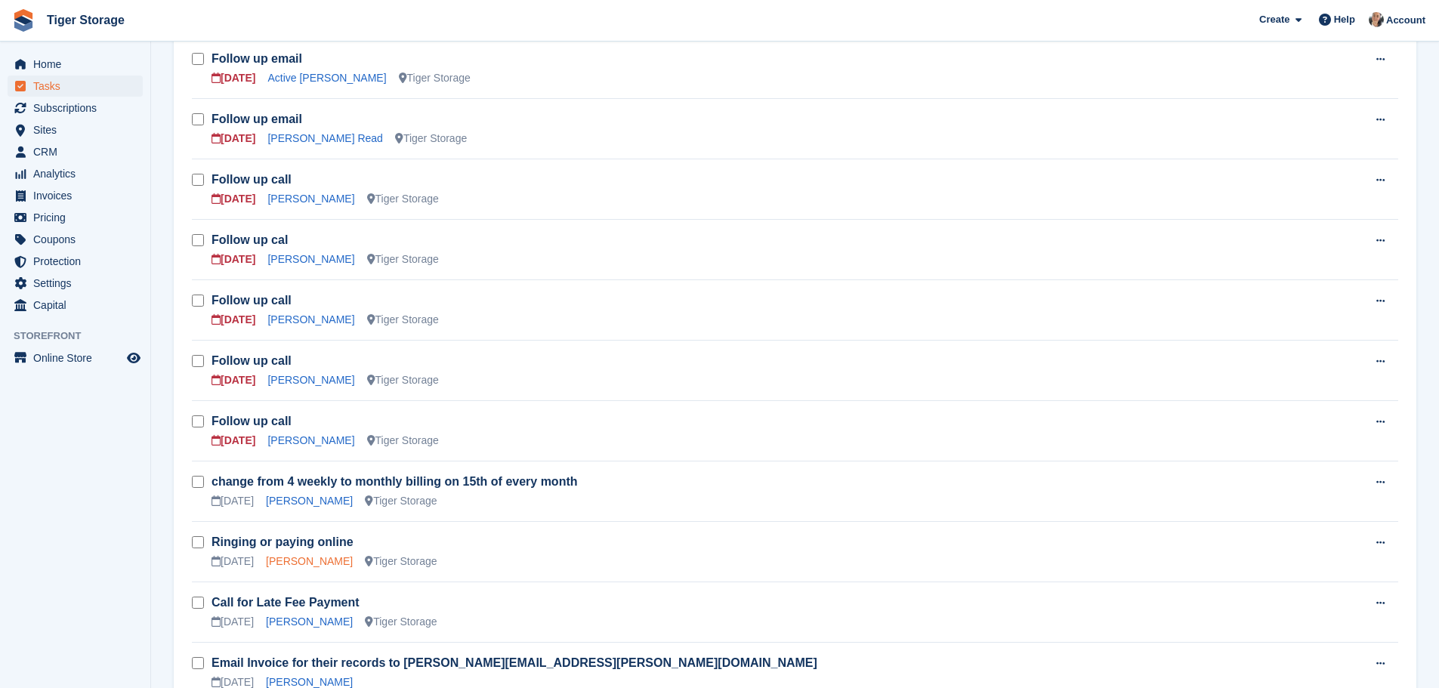
click at [313, 556] on link "David Gibson" at bounding box center [309, 561] width 87 height 12
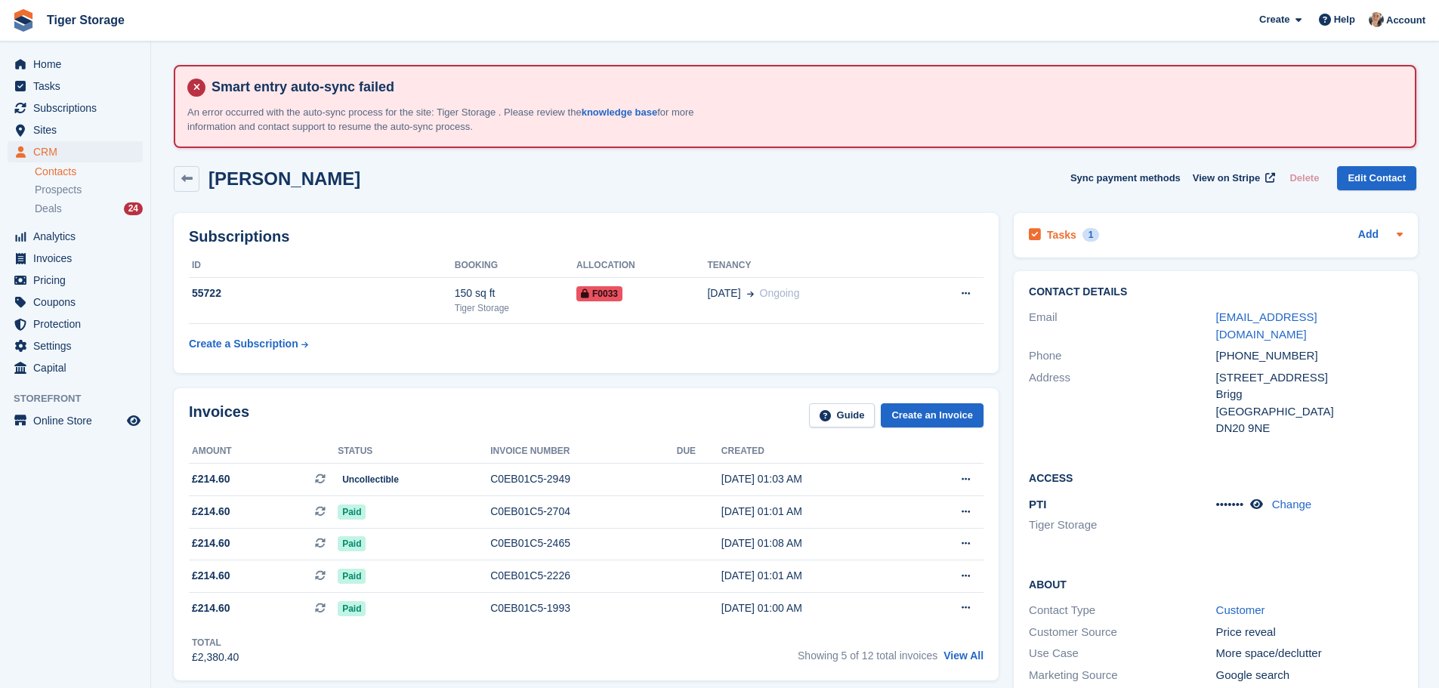
click at [1047, 232] on h2 "Tasks" at bounding box center [1061, 235] width 29 height 14
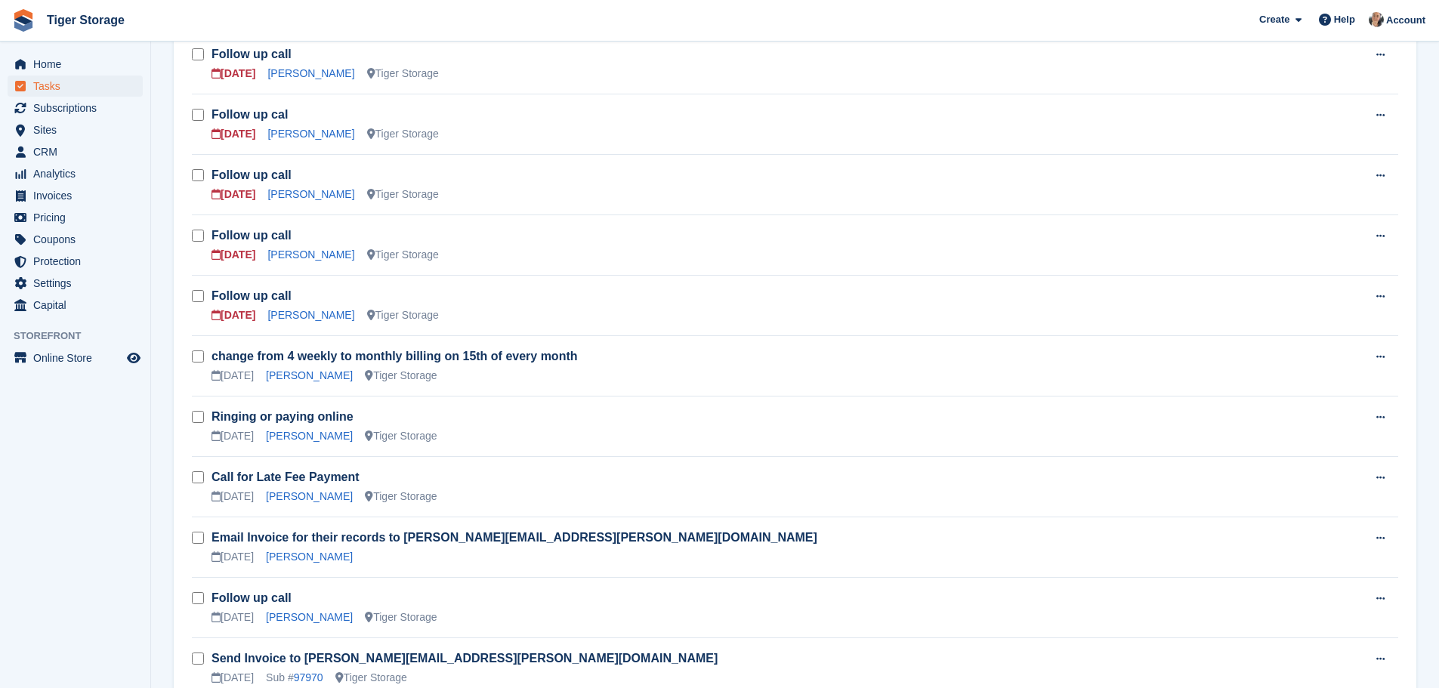
scroll to position [1133, 0]
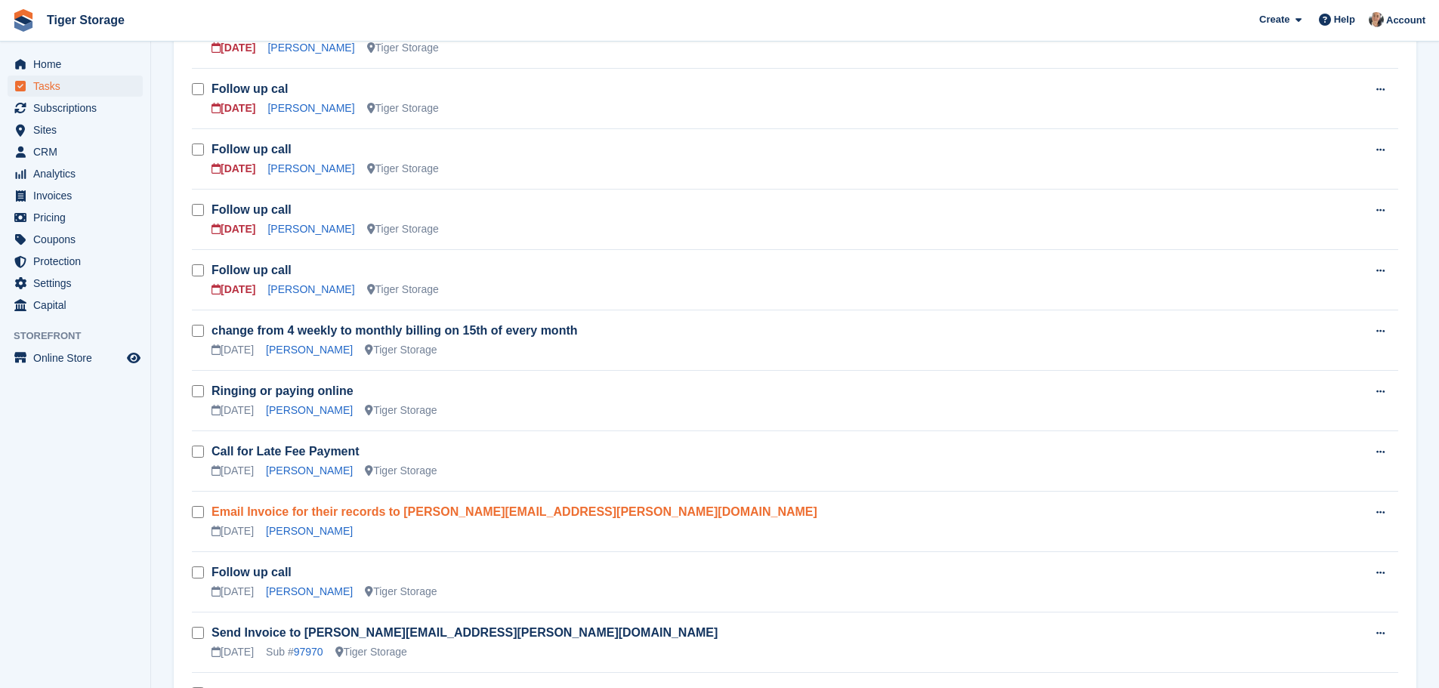
click at [375, 514] on link "Email Invoice for their records to james.reddin@minifirstaid.co.uk" at bounding box center [514, 511] width 606 height 13
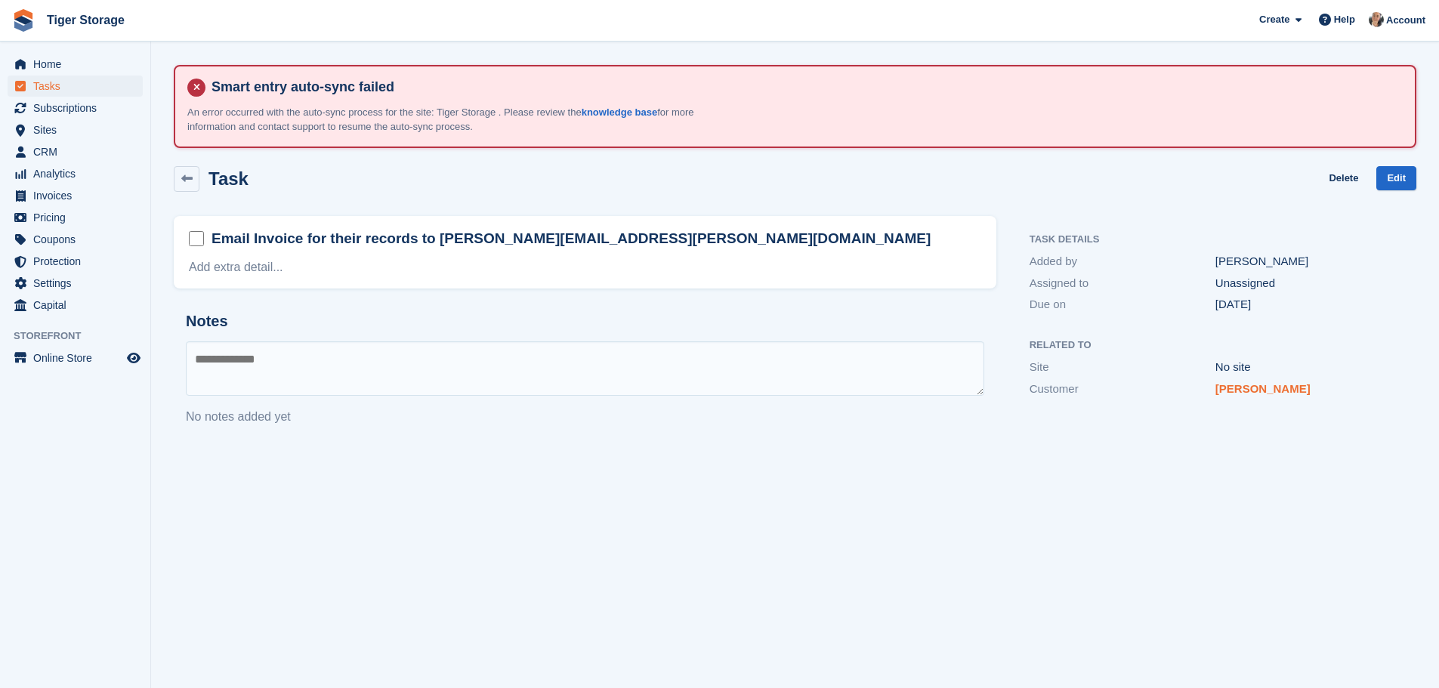
click at [1224, 390] on link "James reddin" at bounding box center [1262, 388] width 95 height 13
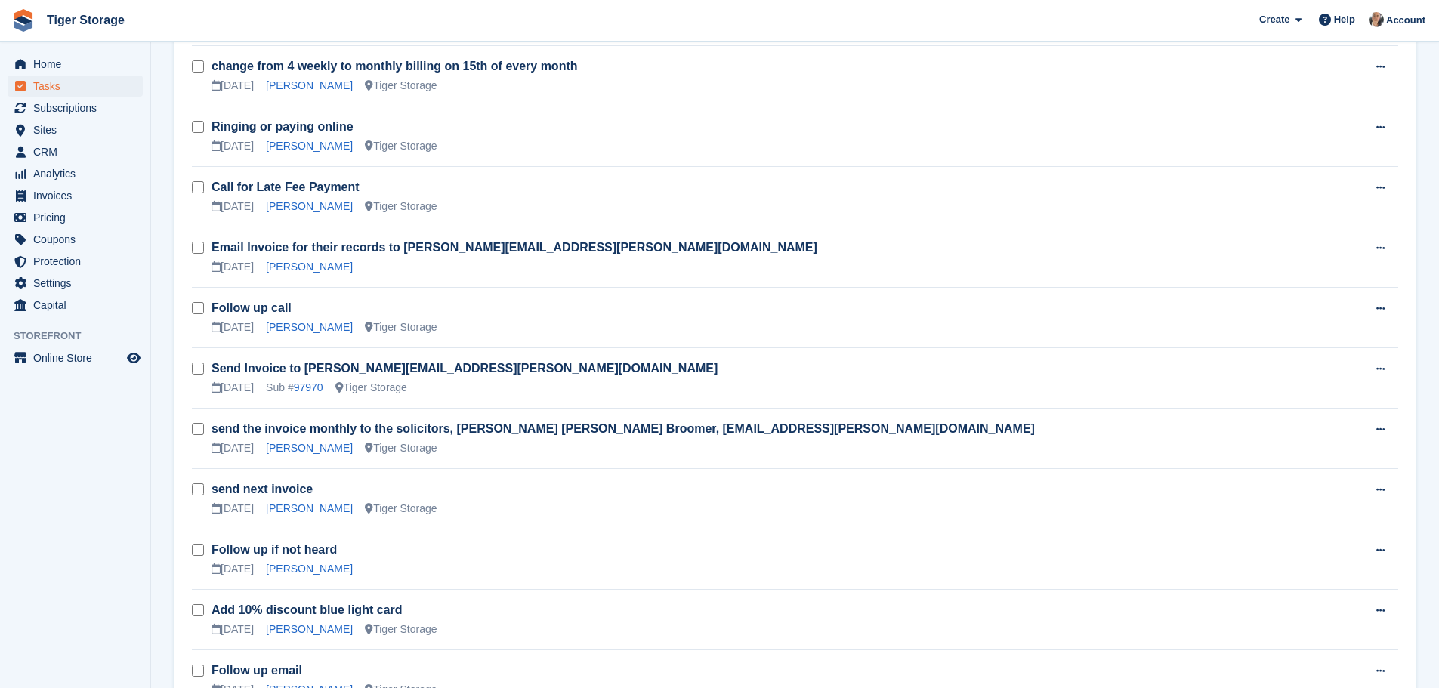
scroll to position [1435, 0]
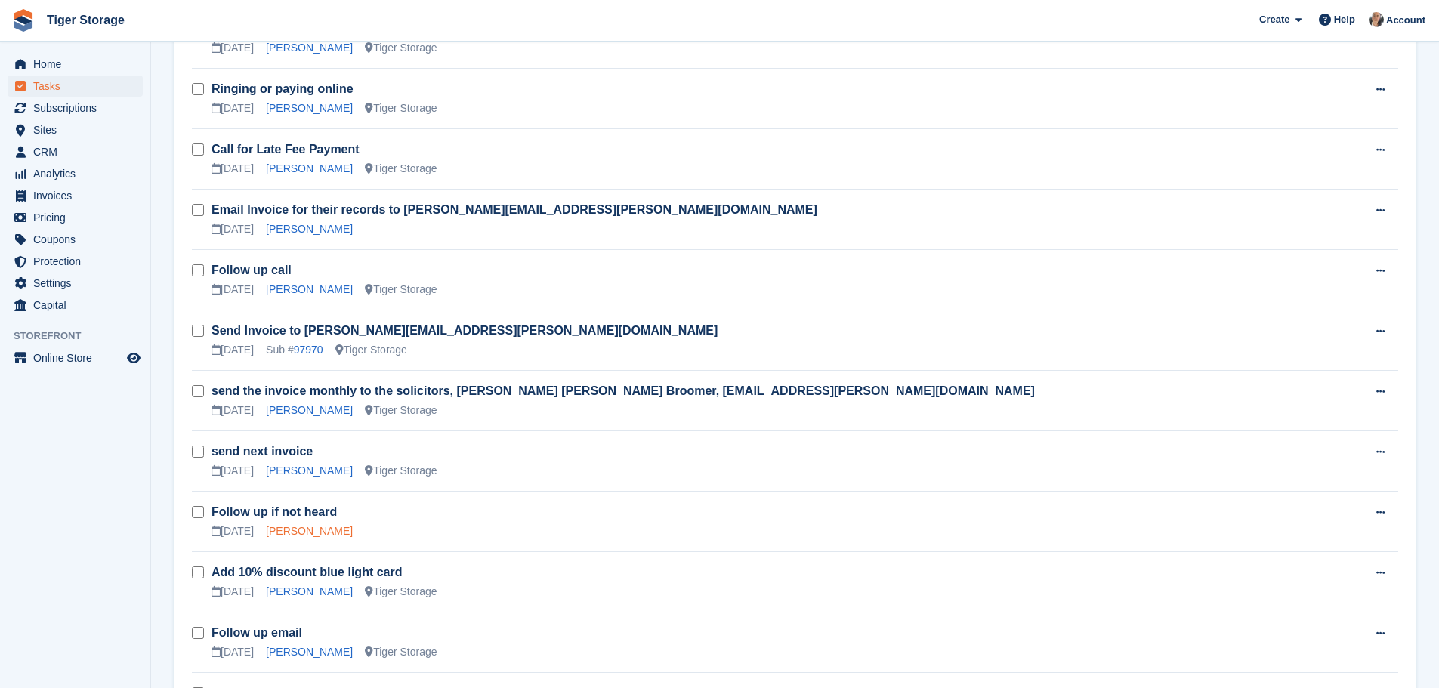
click at [305, 536] on link "Danny Boon" at bounding box center [309, 531] width 87 height 12
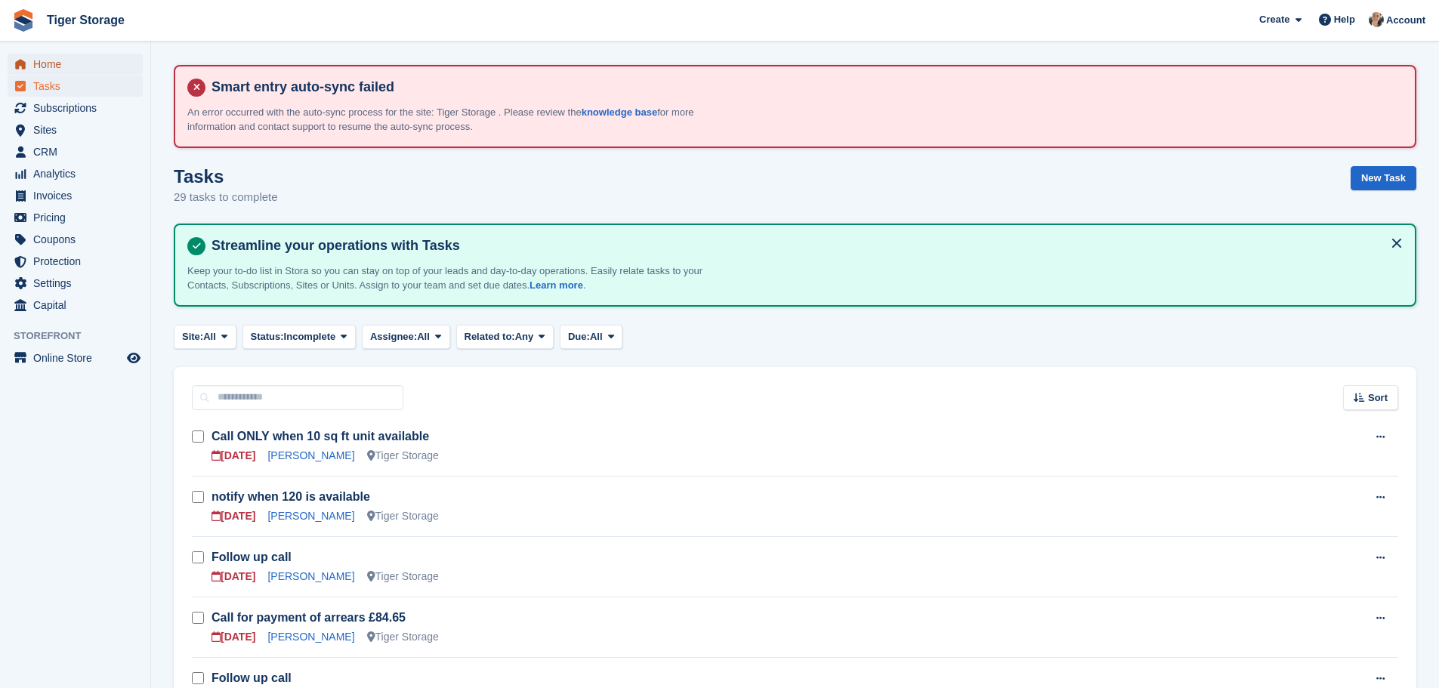
click at [60, 64] on span "Home" at bounding box center [78, 64] width 91 height 21
